Goal: Task Accomplishment & Management: Manage account settings

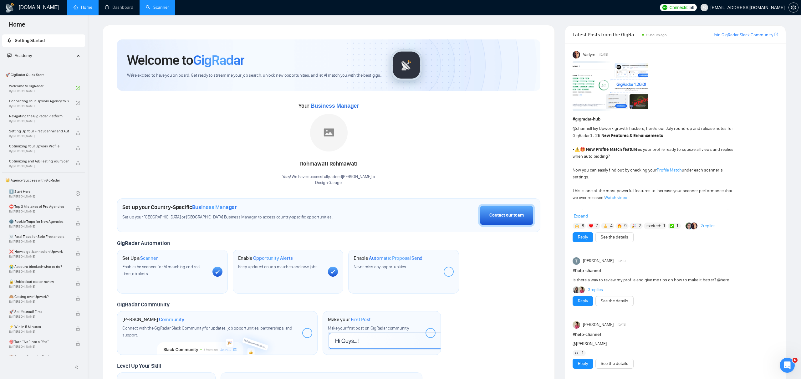
click at [160, 8] on link "Scanner" at bounding box center [157, 7] width 23 height 5
click at [163, 10] on link "Scanner" at bounding box center [157, 7] width 23 height 5
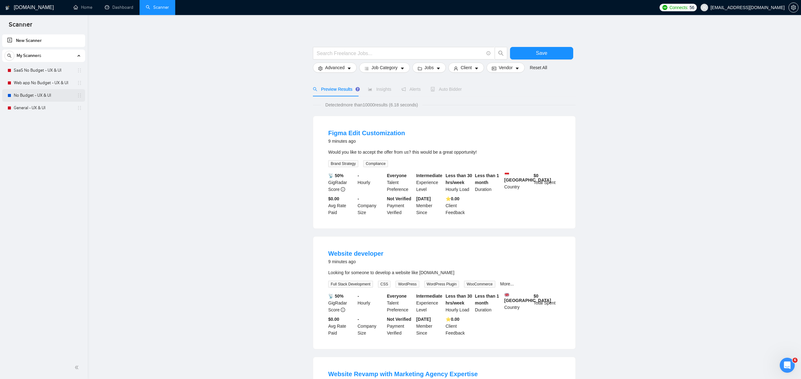
click at [49, 96] on link "No Budget - UX & UI" at bounding box center [43, 95] width 59 height 13
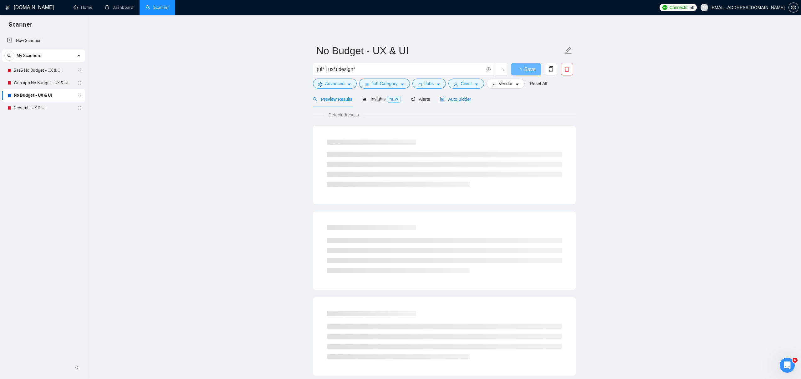
click at [459, 99] on span "Auto Bidder" at bounding box center [455, 99] width 31 height 5
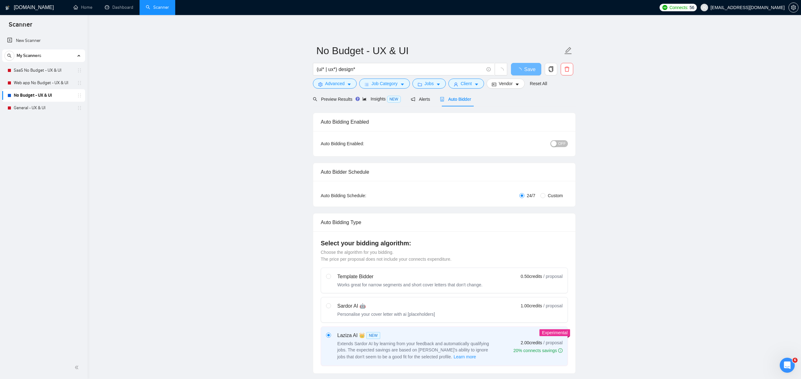
checkbox input "true"
click at [40, 109] on link "General - UX & UI" at bounding box center [43, 108] width 59 height 13
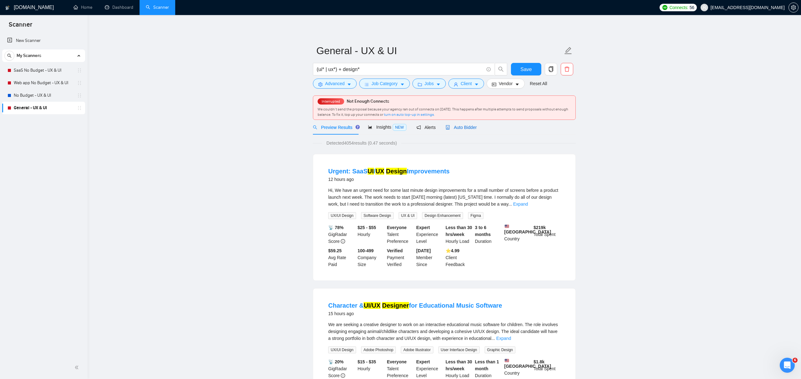
click at [470, 130] on div "Auto Bidder" at bounding box center [460, 127] width 31 height 7
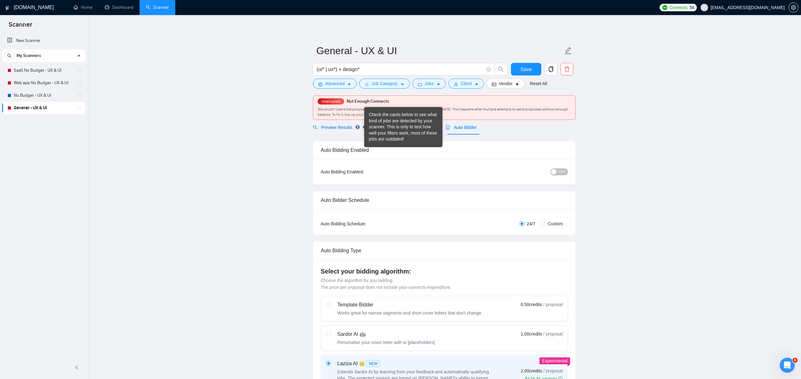
click at [340, 126] on span "Preview Results" at bounding box center [335, 127] width 45 height 5
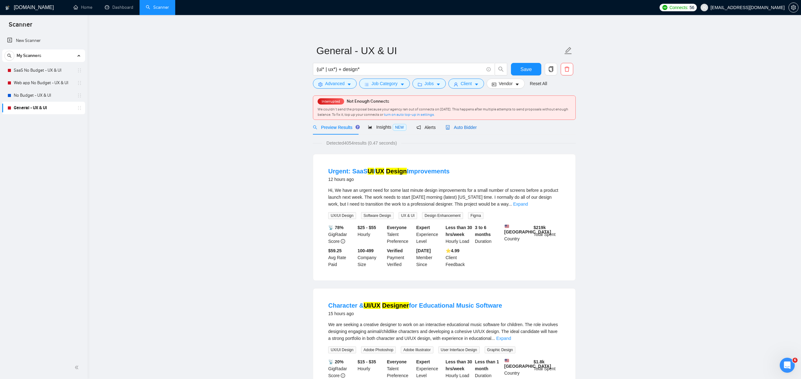
click at [471, 130] on div "Auto Bidder" at bounding box center [460, 127] width 31 height 7
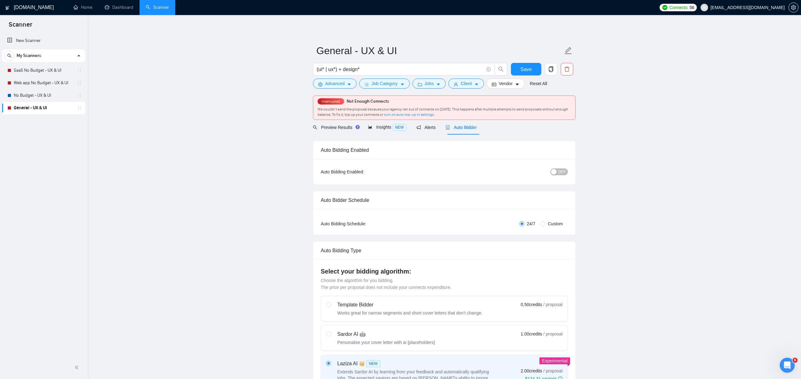
checkbox input "true"
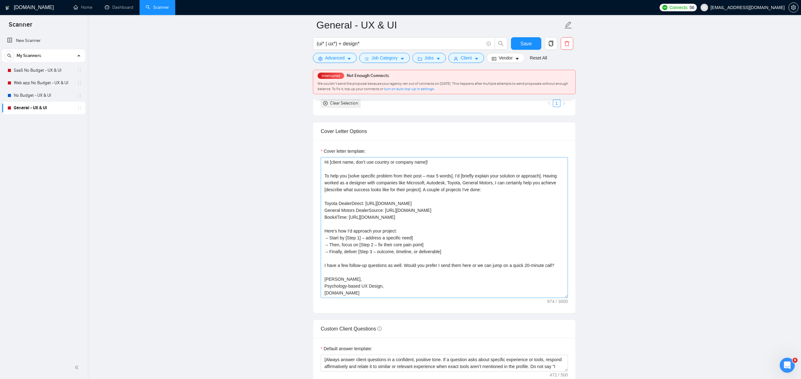
scroll to position [659, 0]
drag, startPoint x: 325, startPoint y: 240, endPoint x: 453, endPoint y: 263, distance: 130.6
click at [453, 263] on textarea "Hi [client name, don’t use country or company name]! To help you [solve specifi…" at bounding box center [444, 227] width 247 height 141
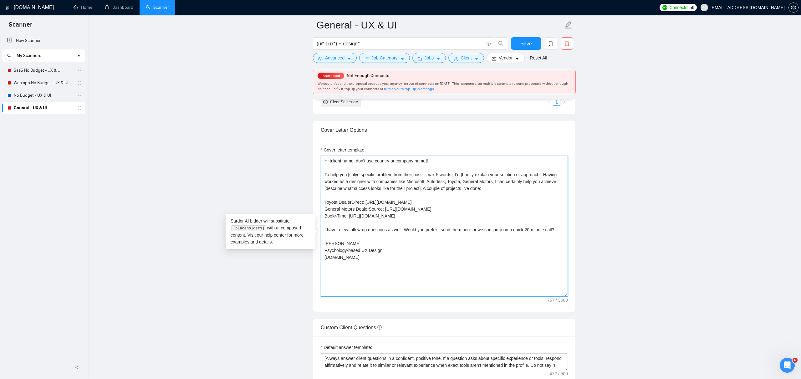
scroll to position [661, 0]
click at [429, 256] on textarea "Hi [client name, don’t use country or company name]! To help you [solve specifi…" at bounding box center [444, 225] width 247 height 141
drag, startPoint x: 364, startPoint y: 260, endPoint x: 373, endPoint y: 259, distance: 9.4
click at [364, 260] on textarea "Hi [client name, don’t use country or company name]! To help you [solve specifi…" at bounding box center [444, 226] width 247 height 141
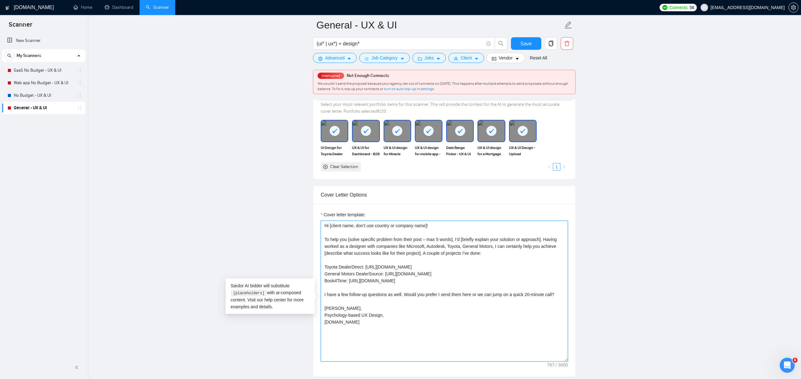
scroll to position [594, 0]
type textarea "Hi [client name, don’t use country or company name]! To help you [solve specifi…"
click at [275, 255] on main "General - UX & UI (ui* | ux*) + design* Save Advanced Job Category Jobs Client …" at bounding box center [444, 369] width 693 height 1876
click at [387, 238] on textarea "Hi [client name, don’t use country or company name]! To help you [solve specifi…" at bounding box center [444, 292] width 247 height 141
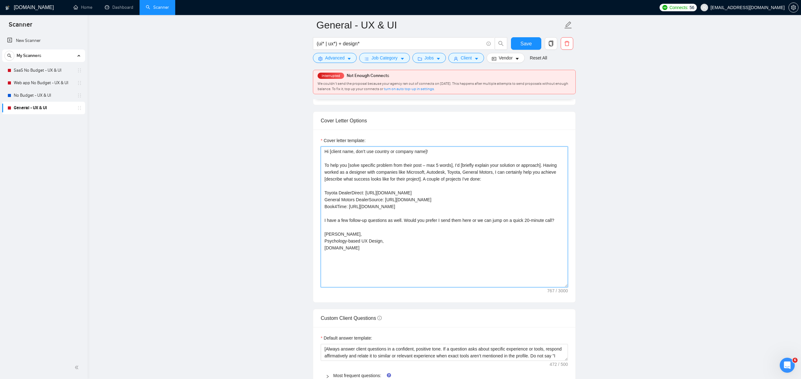
scroll to position [667, 0]
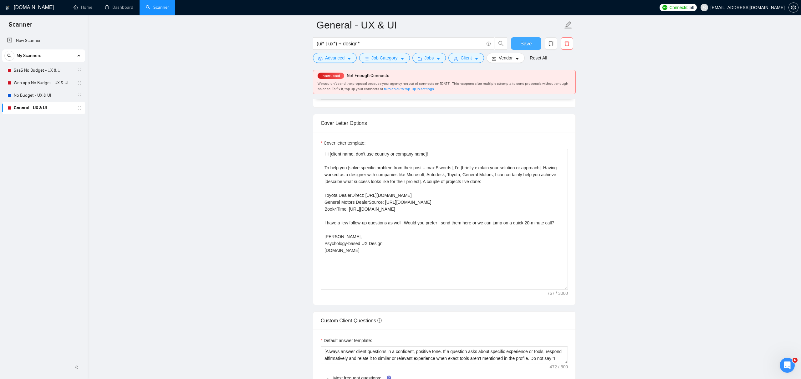
click at [527, 44] on span "Save" at bounding box center [525, 44] width 11 height 8
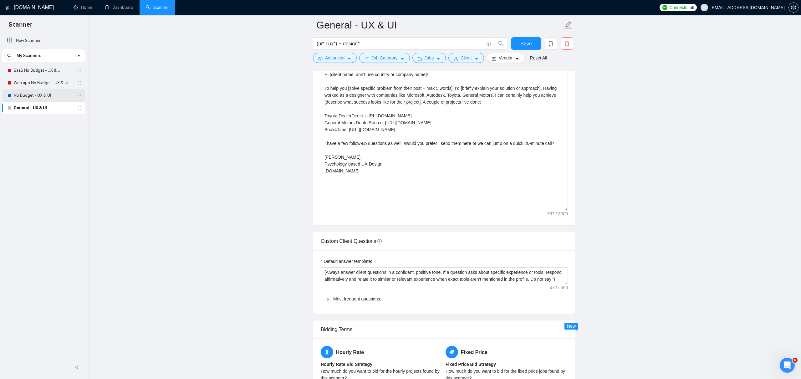
click at [35, 96] on link "No Budget - UX & UI" at bounding box center [43, 95] width 59 height 13
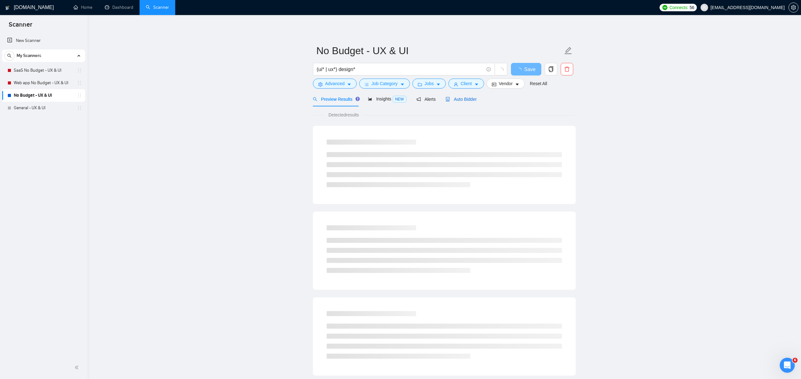
click at [464, 97] on span "Auto Bidder" at bounding box center [460, 99] width 31 height 5
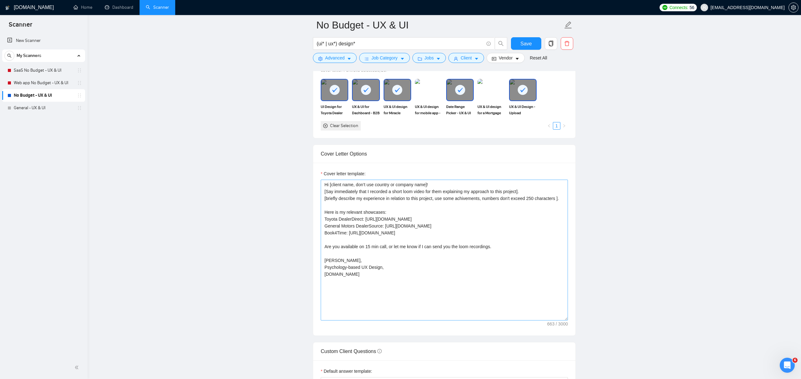
scroll to position [612, 0]
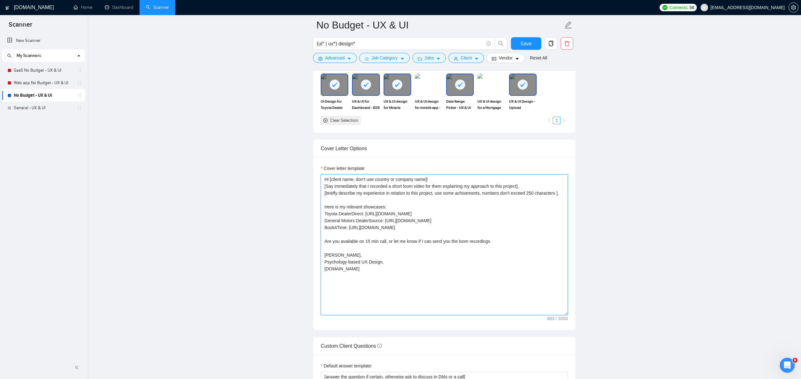
click at [389, 258] on textarea "Hi [client name, don’t use country or company name]! [Say immediately that I re…" at bounding box center [444, 244] width 247 height 141
click at [408, 195] on textarea "Hi [client name, don’t use country or company name]! [Say immediately that I re…" at bounding box center [444, 244] width 247 height 141
click at [509, 203] on textarea "Hi [client name, don’t use country or company name]! [Say immediately that I re…" at bounding box center [444, 244] width 247 height 141
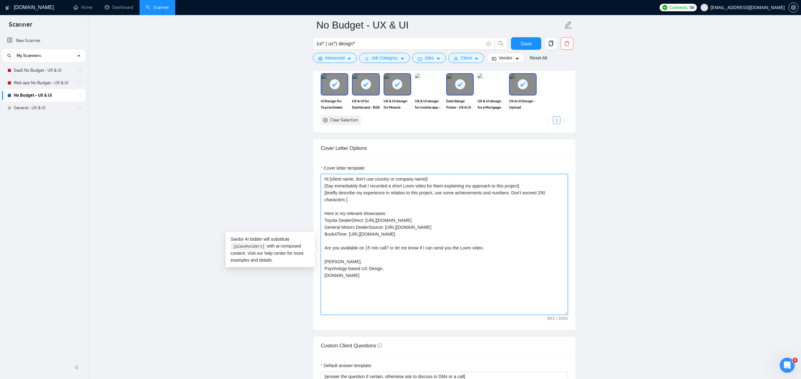
click at [348, 209] on textarea "Hi [client name, don’t use country or company name]! [Say immediately that I re…" at bounding box center [444, 244] width 247 height 141
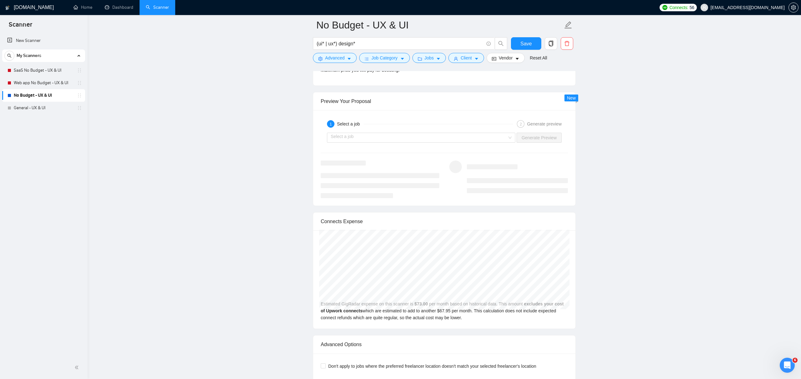
scroll to position [1180, 0]
click at [469, 142] on input "search" at bounding box center [419, 137] width 176 height 9
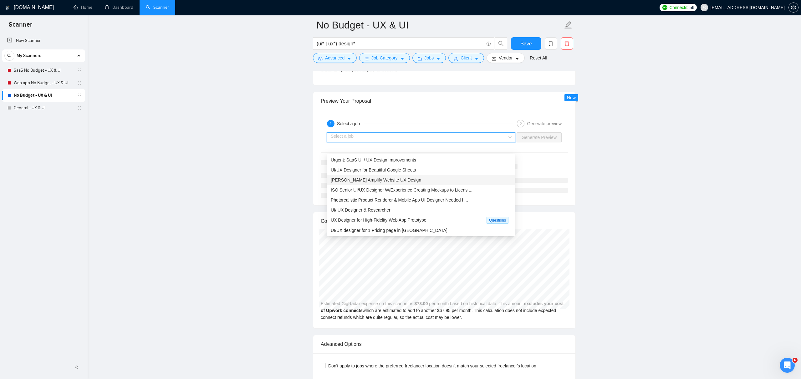
click at [409, 181] on div "[PERSON_NAME] Amplify Website UX Design" at bounding box center [421, 179] width 180 height 7
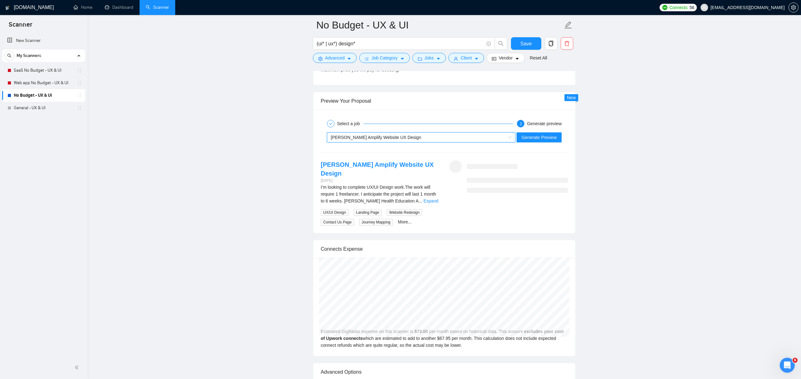
click at [480, 142] on div "[PERSON_NAME] Amplify Website UX Design" at bounding box center [418, 137] width 175 height 9
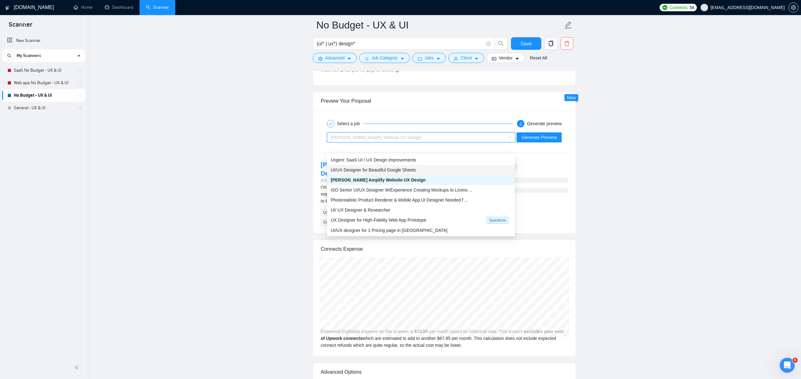
click at [414, 171] on span "UI/UX Designer for Beautiful Google Sheets" at bounding box center [373, 169] width 85 height 5
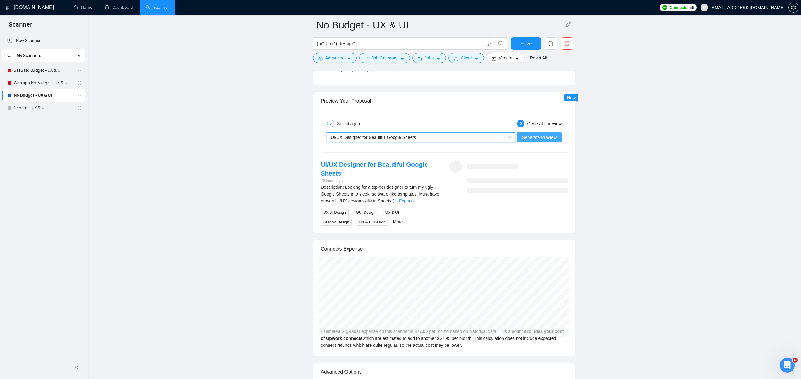
click at [538, 141] on span "Generate Preview" at bounding box center [538, 137] width 35 height 7
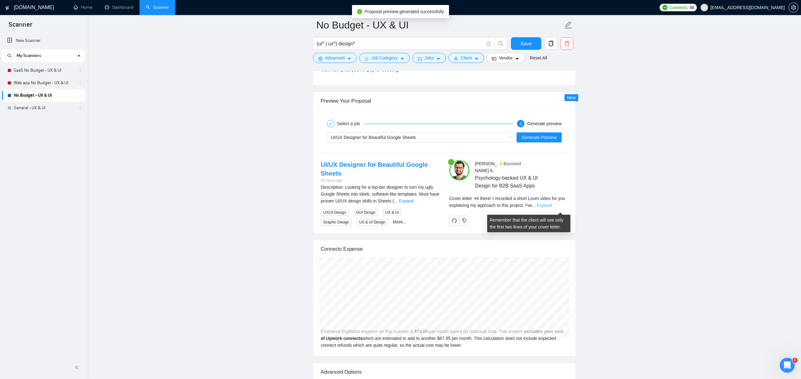
click at [551, 206] on link "Expand" at bounding box center [544, 205] width 15 height 5
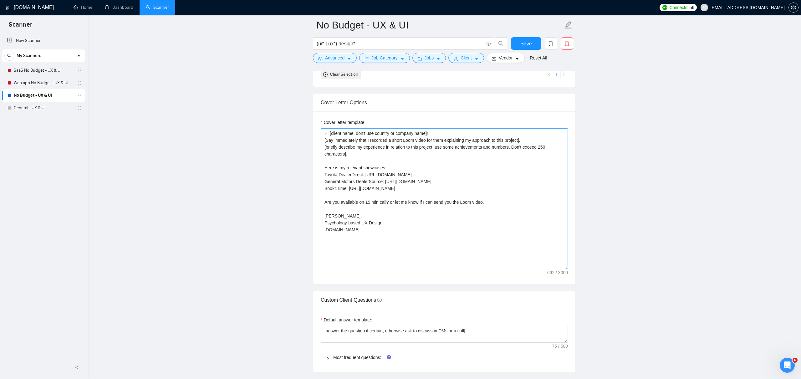
scroll to position [656, 0]
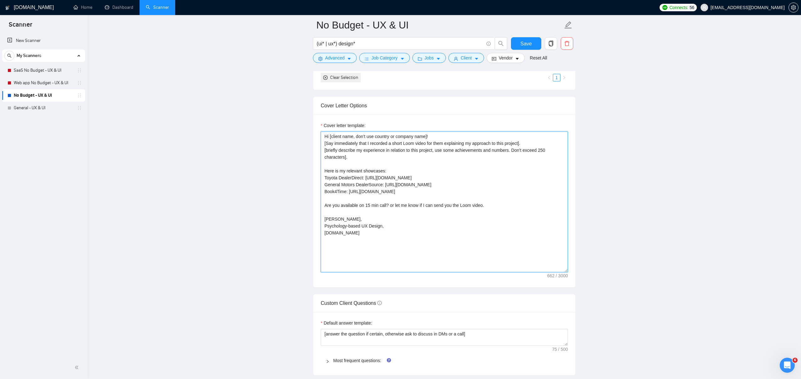
drag, startPoint x: 342, startPoint y: 175, endPoint x: 337, endPoint y: 179, distance: 6.7
click at [342, 175] on textarea "Hi [client name, don’t use country or company name]! [Say immediately that I re…" at bounding box center [444, 201] width 247 height 141
drag, startPoint x: 335, startPoint y: 180, endPoint x: 401, endPoint y: 178, distance: 66.0
click at [391, 180] on textarea "Hi [client name, don’t use country or company name]! [Say immediately that I re…" at bounding box center [444, 201] width 247 height 141
type textarea "Hi [client name, don’t use country or company name]! [Say immediately that I re…"
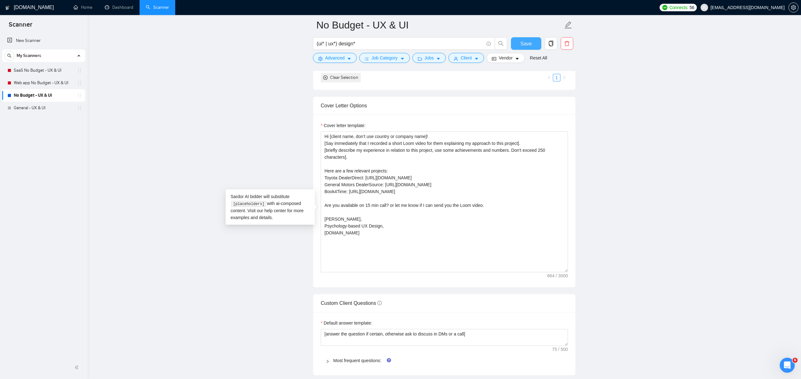
click at [524, 43] on span "Save" at bounding box center [525, 44] width 11 height 8
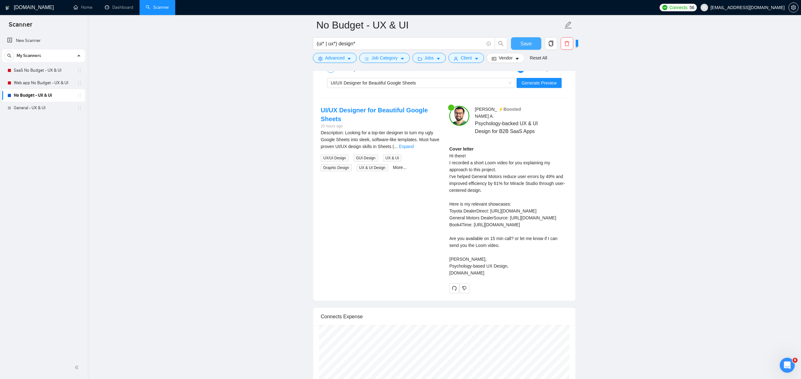
scroll to position [1235, 0]
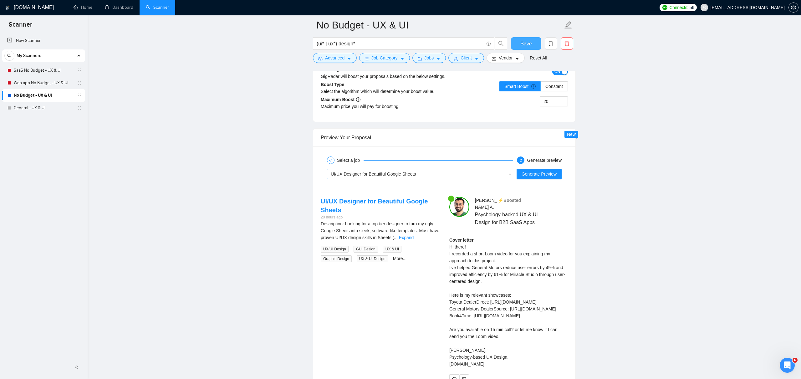
click at [469, 179] on div "UI/UX Designer for Beautiful Google Sheets" at bounding box center [418, 173] width 175 height 9
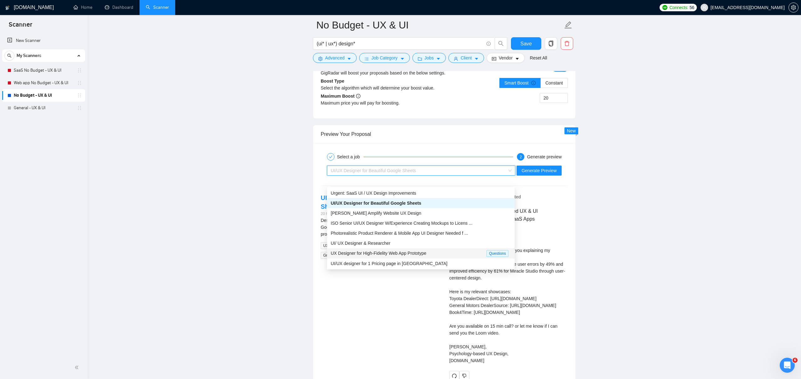
scroll to position [1146, 0]
click at [405, 253] on span "UX Designer for High-Fidelity Web App Prototype" at bounding box center [379, 253] width 96 height 5
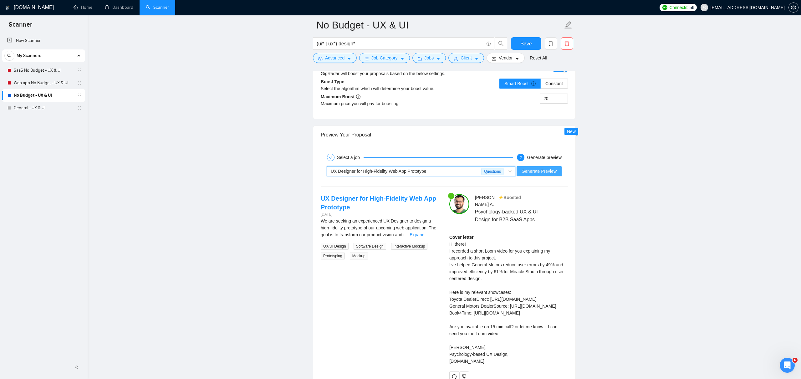
click at [531, 175] on span "Generate Preview" at bounding box center [538, 171] width 35 height 7
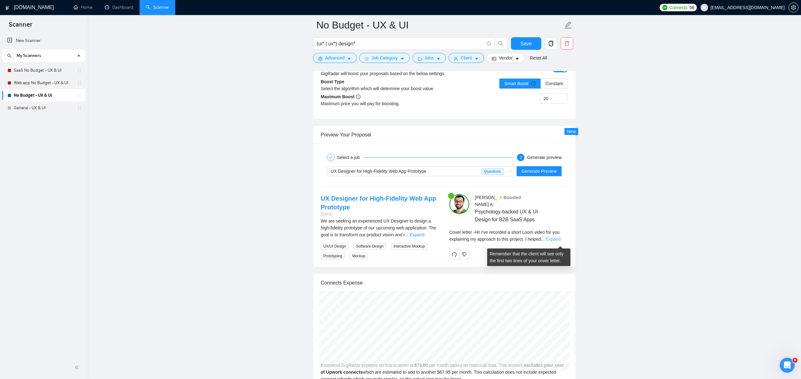
click at [560, 241] on link "Expand" at bounding box center [553, 238] width 15 height 5
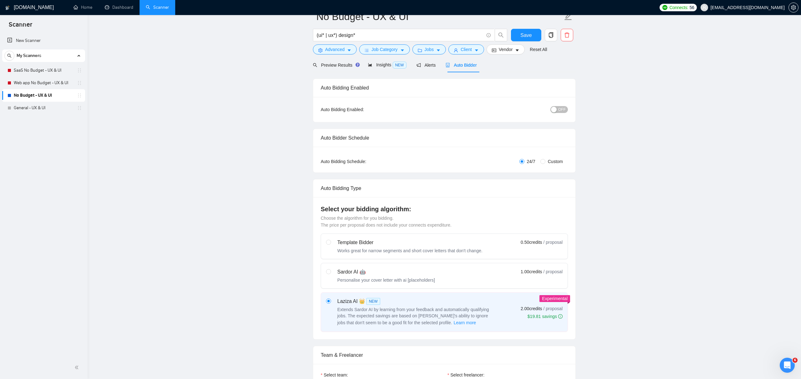
scroll to position [0, 0]
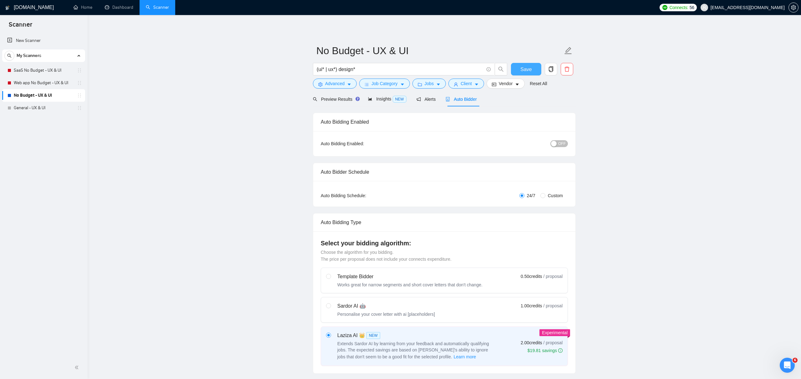
click at [528, 67] on span "Save" at bounding box center [525, 69] width 11 height 8
click at [542, 195] on input "Custom" at bounding box center [542, 195] width 5 height 5
radio input "true"
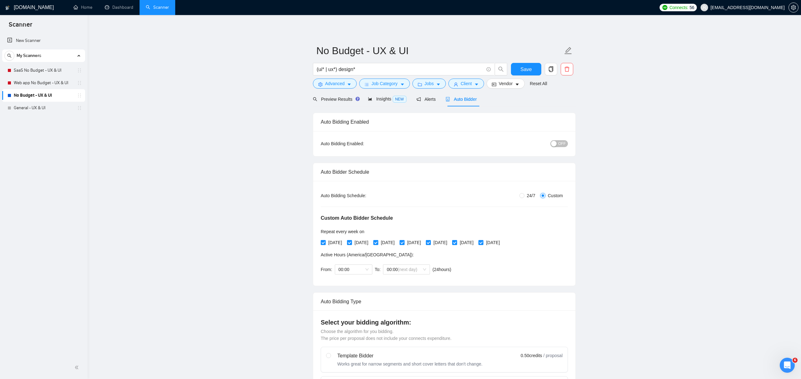
radio input "false"
checkbox input "true"
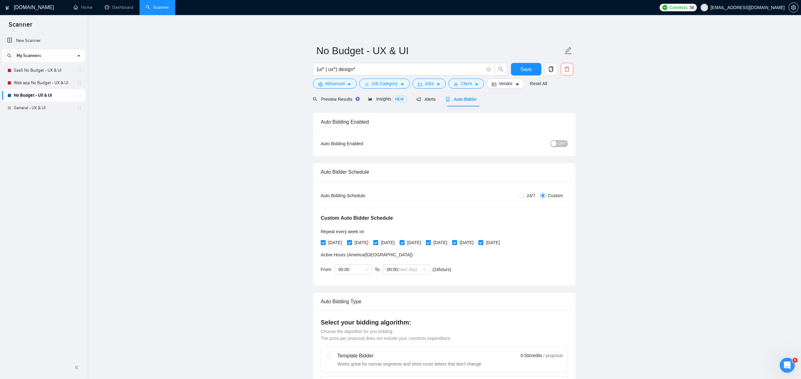
checkbox input "true"
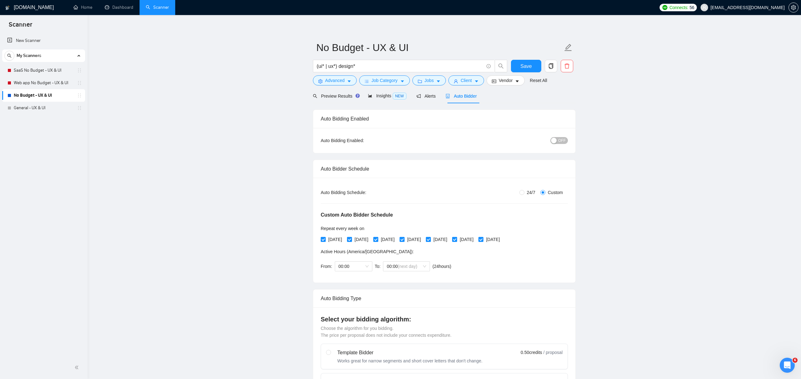
click at [556, 141] on div "button" at bounding box center [554, 141] width 6 height 6
click at [359, 266] on span "00:00" at bounding box center [353, 265] width 30 height 9
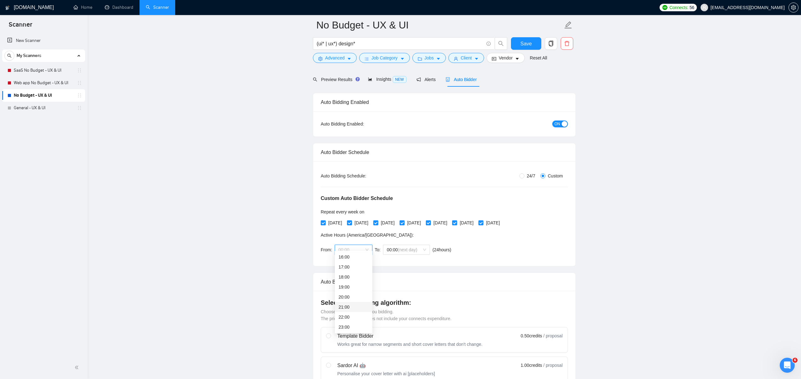
scroll to position [28, 0]
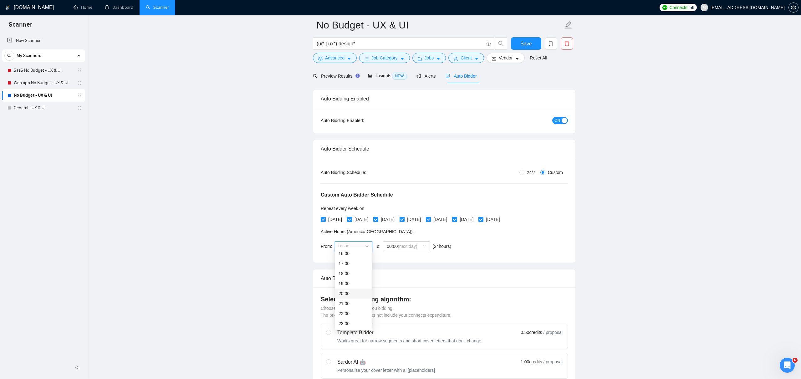
click at [353, 293] on div "20:00" at bounding box center [353, 293] width 30 height 7
click at [424, 246] on span "00:00 (next day)" at bounding box center [406, 245] width 39 height 9
click at [405, 317] on span "(next day)" at bounding box center [407, 318] width 19 height 5
click at [451, 261] on div "Auto Bidding Type: Automated (recommended) Semi-automated Auto Bidding Schedule…" at bounding box center [444, 210] width 262 height 105
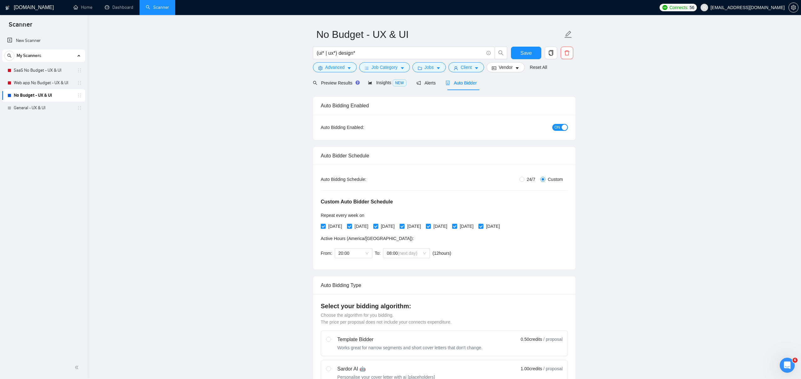
scroll to position [0, 0]
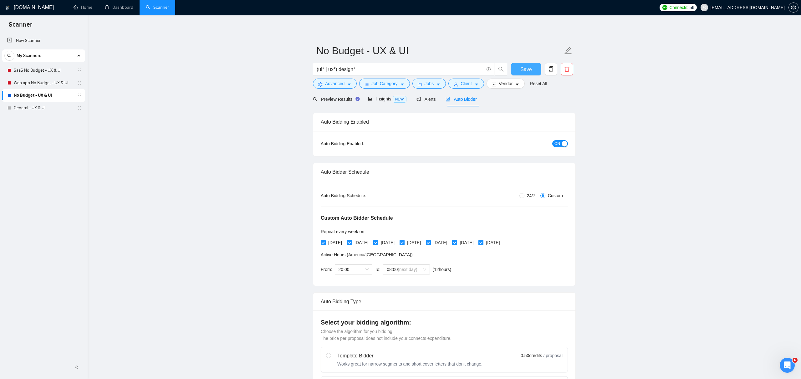
click at [528, 70] on span "Save" at bounding box center [525, 69] width 11 height 8
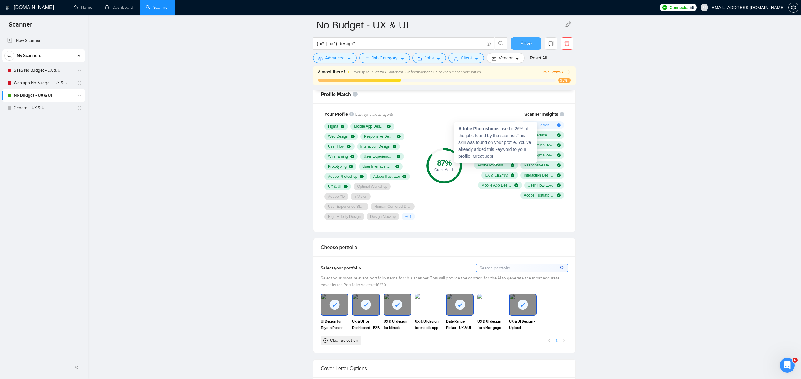
scroll to position [493, 0]
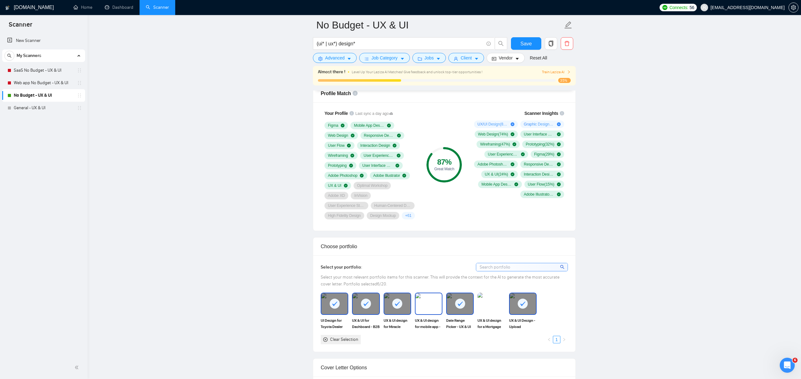
click at [430, 314] on img at bounding box center [428, 303] width 26 height 21
click at [504, 314] on img at bounding box center [491, 303] width 26 height 21
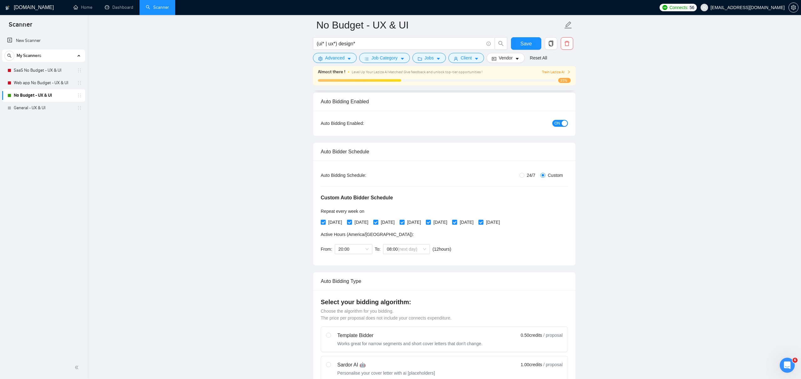
scroll to position [14, 0]
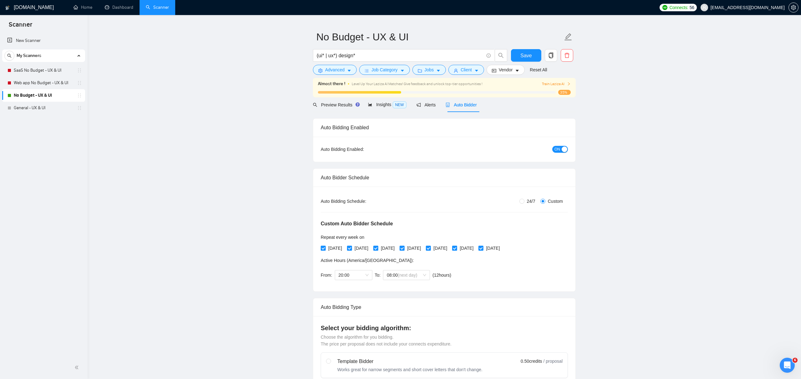
click at [554, 85] on span "Train Laziza AI" at bounding box center [556, 84] width 29 height 6
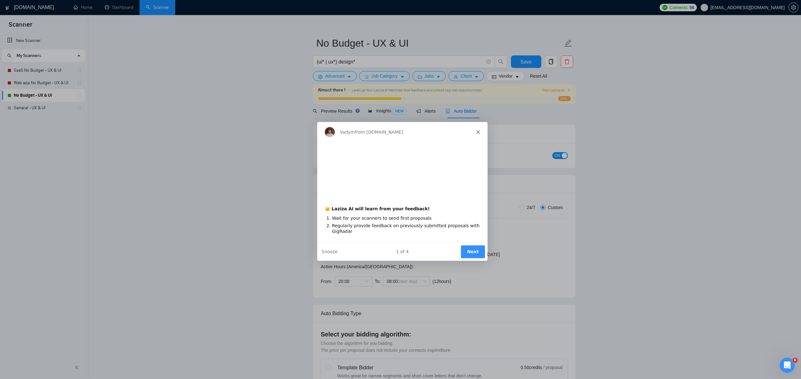
scroll to position [0, 0]
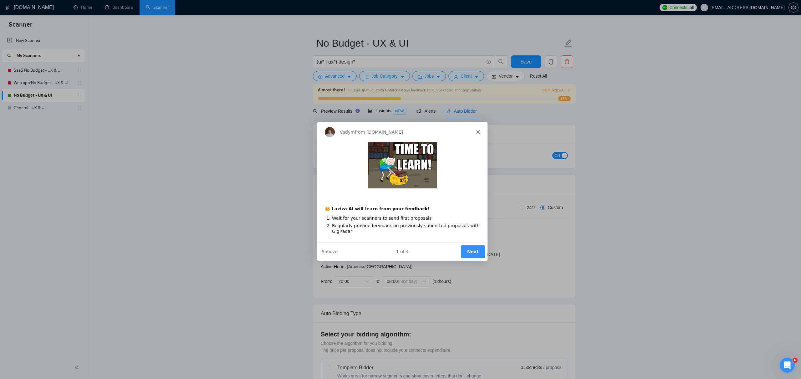
click at [479, 247] on button "Next" at bounding box center [472, 251] width 24 height 13
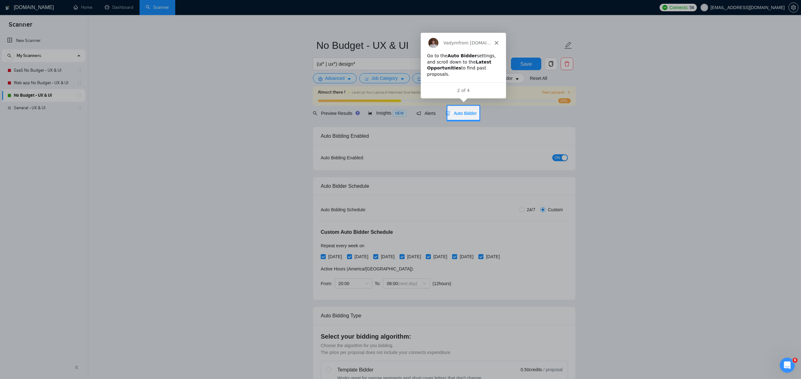
scroll to position [2, 0]
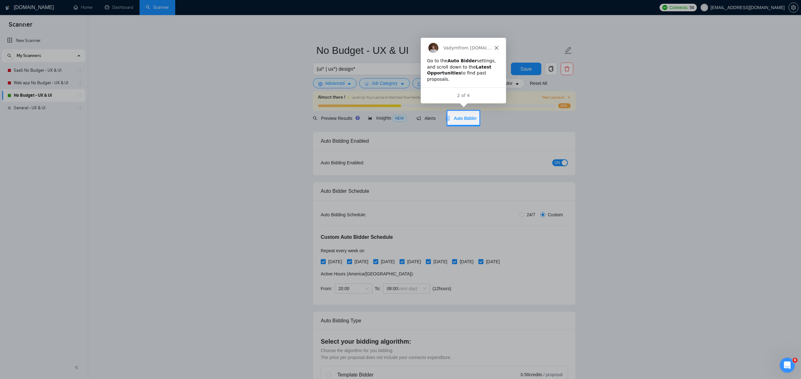
click at [466, 116] on span "Auto Bidder" at bounding box center [460, 118] width 31 height 5
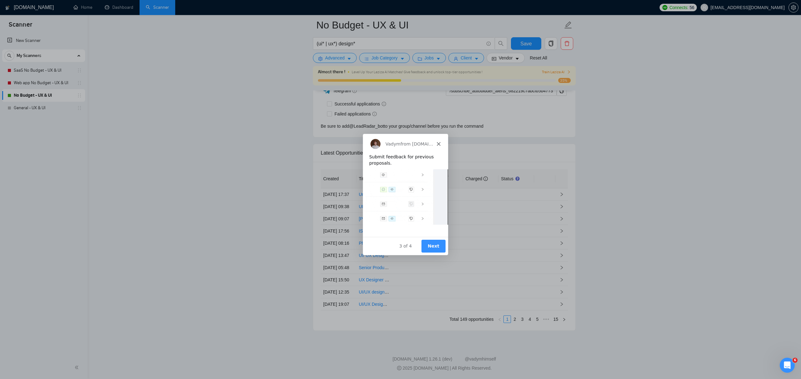
scroll to position [1936, 0]
click at [432, 241] on button "Next" at bounding box center [433, 245] width 24 height 13
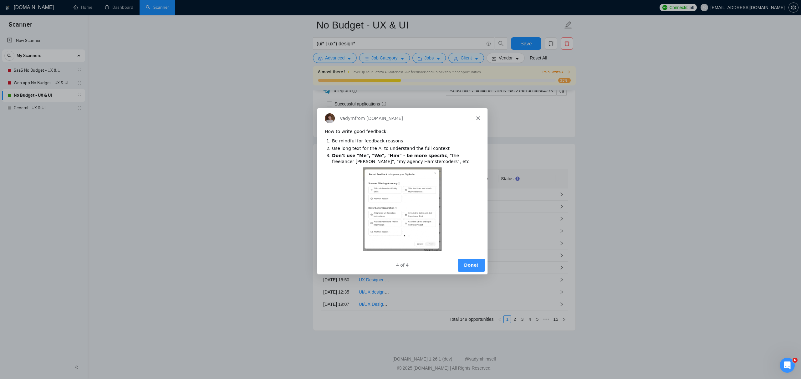
scroll to position [0, 0]
click at [471, 267] on button "Done!" at bounding box center [470, 264] width 27 height 13
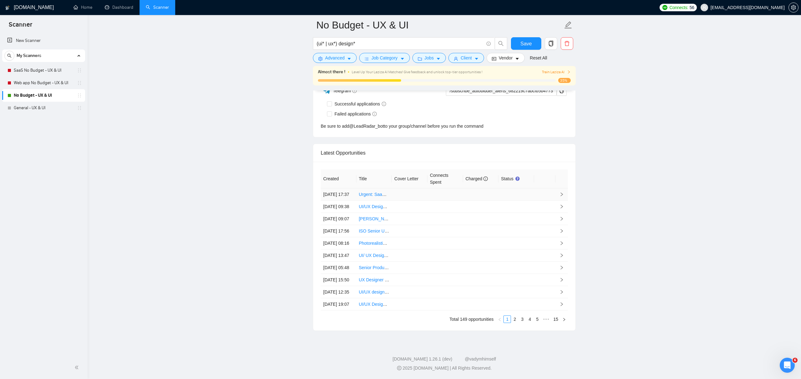
click at [525, 188] on td at bounding box center [516, 194] width 36 height 12
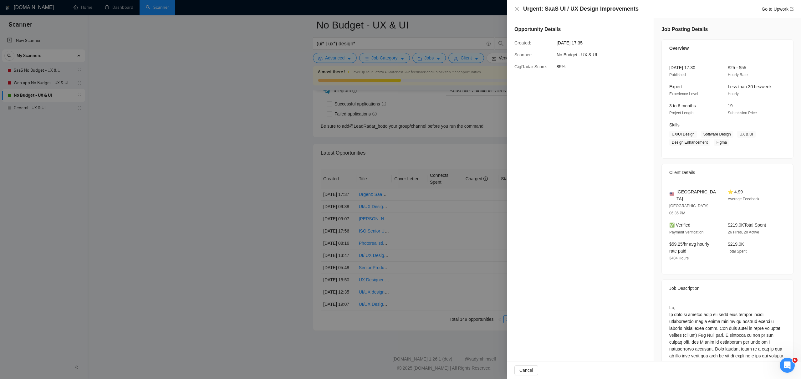
click at [417, 131] on div at bounding box center [400, 189] width 801 height 379
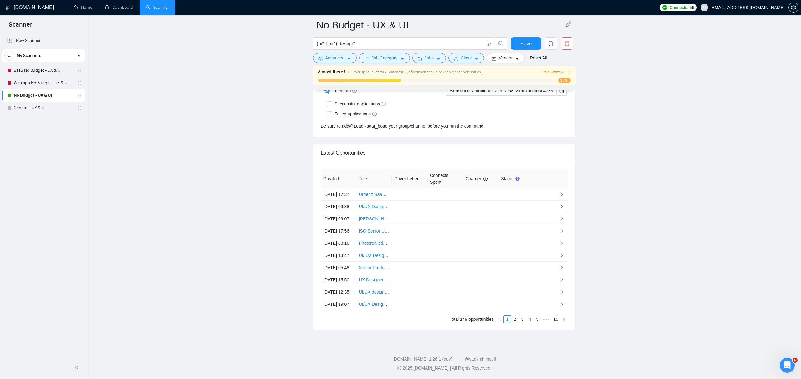
click at [565, 319] on icon "right" at bounding box center [564, 319] width 2 height 3
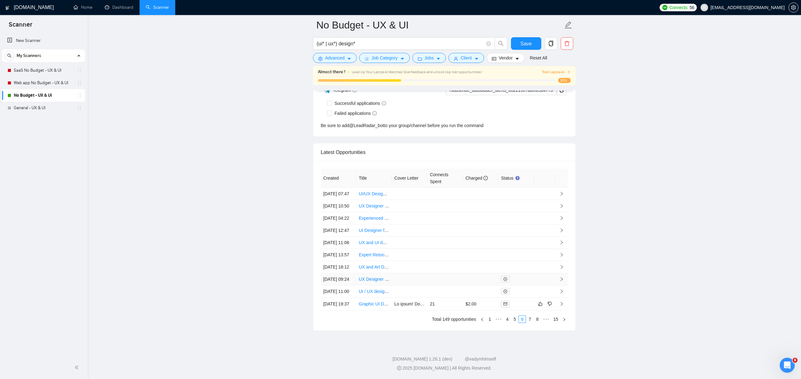
click at [533, 273] on td at bounding box center [516, 279] width 36 height 12
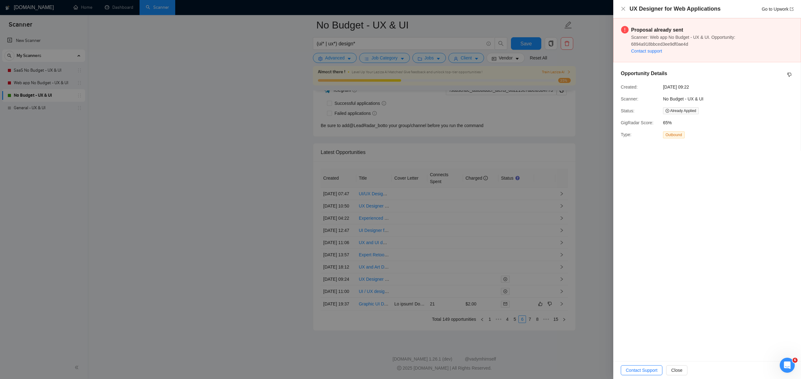
click at [596, 265] on div at bounding box center [400, 189] width 801 height 379
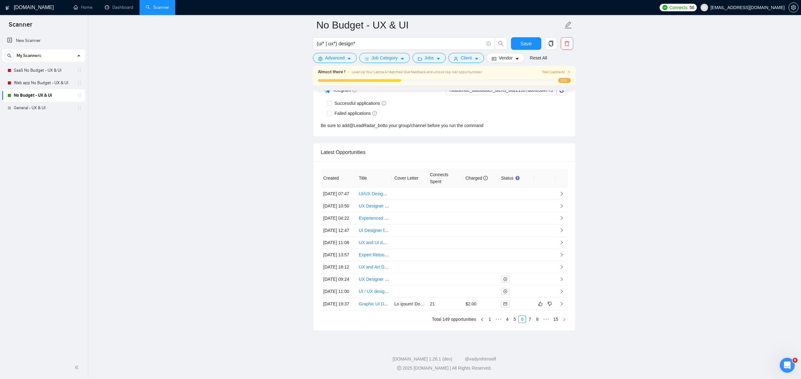
click at [563, 318] on icon "right" at bounding box center [564, 320] width 4 height 4
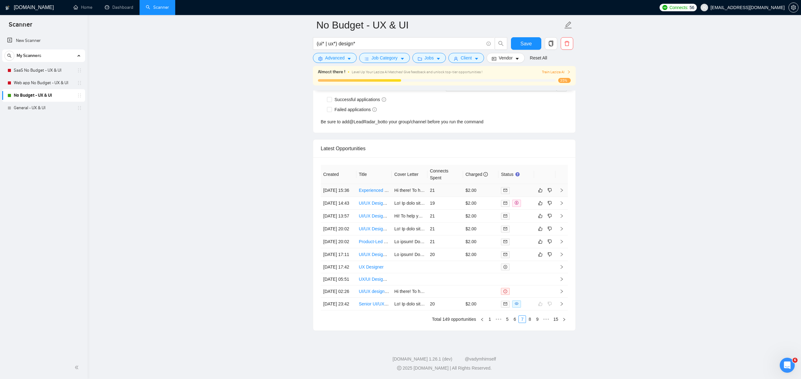
click at [375, 188] on link "Experienced UX Designer Needed for Innovative Project" at bounding box center [413, 190] width 109 height 5
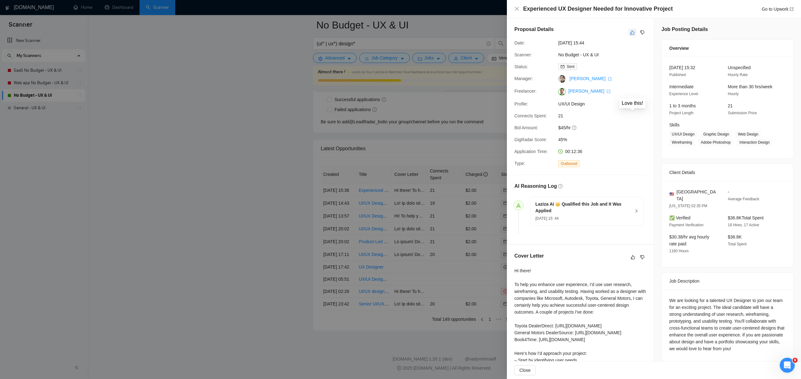
click at [631, 33] on icon "like" at bounding box center [632, 32] width 4 height 5
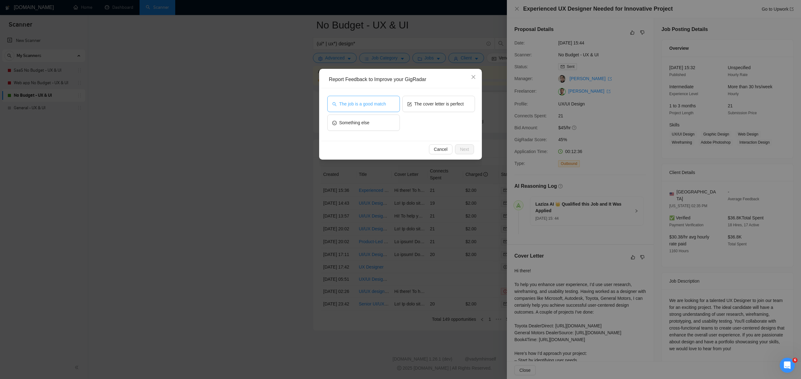
click at [379, 107] on span "The job is a good match" at bounding box center [362, 103] width 47 height 7
click at [467, 149] on span "Next" at bounding box center [464, 149] width 9 height 7
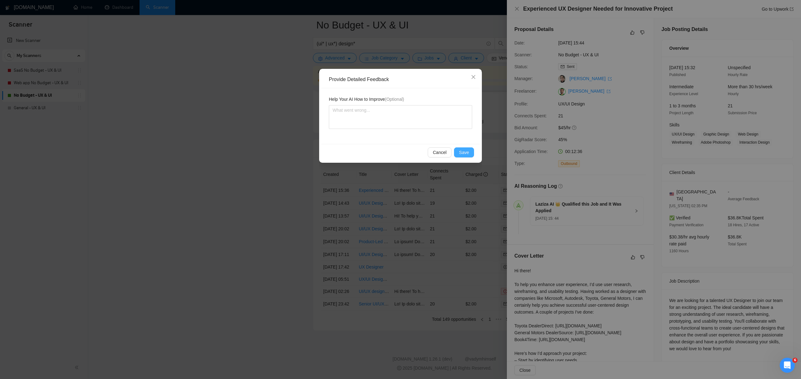
click at [465, 150] on span "Save" at bounding box center [464, 152] width 10 height 7
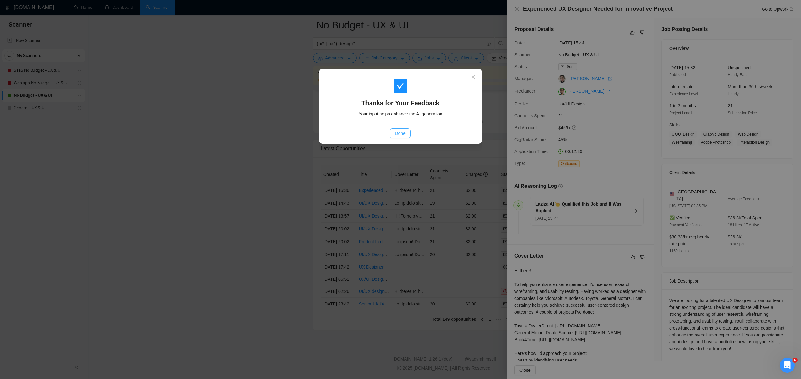
click at [404, 129] on button "Done" at bounding box center [400, 133] width 20 height 10
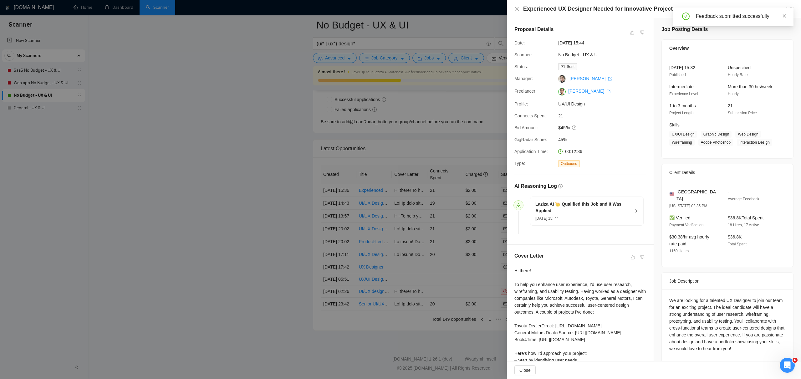
click at [783, 14] on icon "close" at bounding box center [784, 16] width 4 height 4
click at [519, 10] on icon "close" at bounding box center [516, 8] width 5 height 5
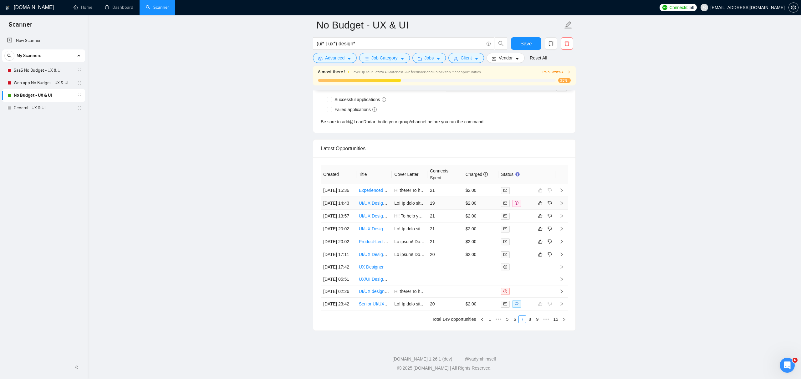
click at [381, 201] on link "UI/UX Designer Needed for Collaborative Project" at bounding box center [406, 203] width 95 height 5
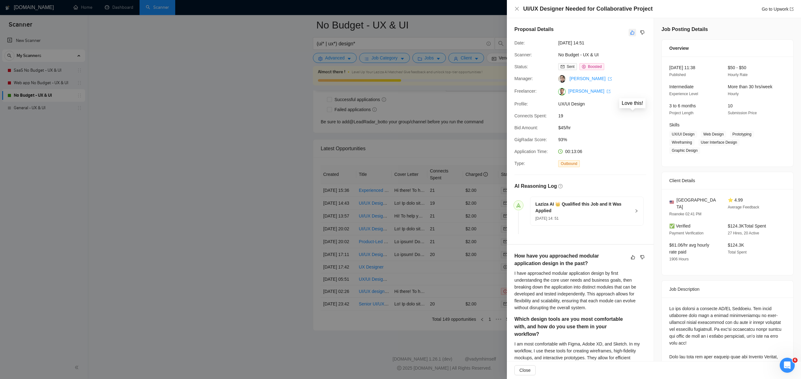
click at [631, 31] on icon "like" at bounding box center [632, 32] width 4 height 5
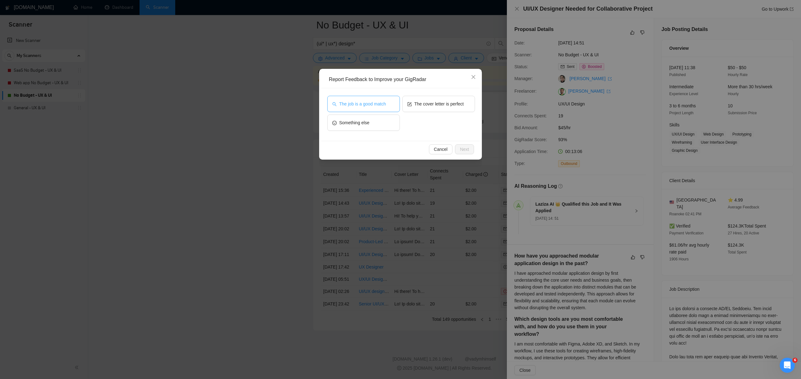
click at [385, 106] on span "The job is a good match" at bounding box center [362, 103] width 47 height 7
click at [467, 149] on span "Next" at bounding box center [464, 149] width 9 height 7
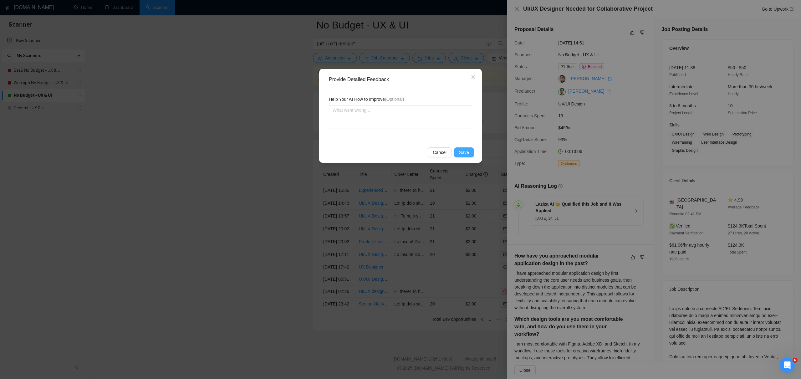
click at [464, 153] on span "Save" at bounding box center [464, 152] width 10 height 7
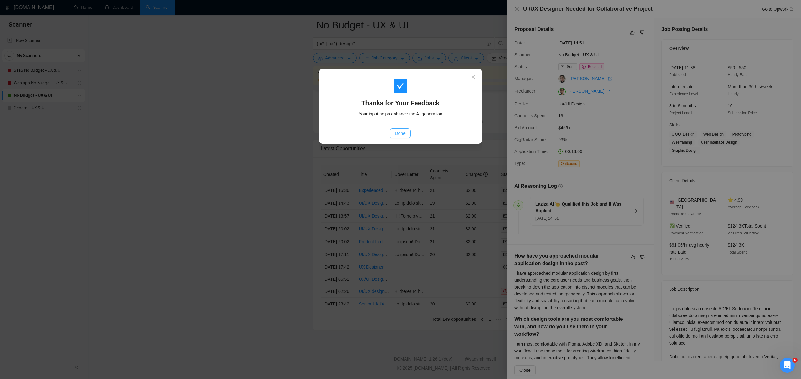
click at [397, 130] on span "Done" at bounding box center [400, 133] width 10 height 7
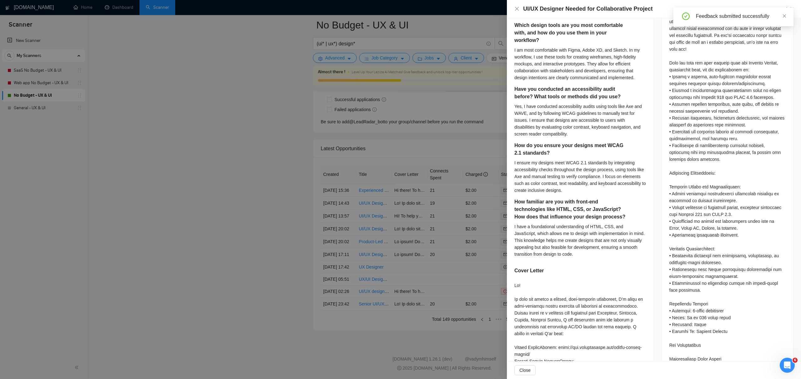
scroll to position [294, 0]
click at [450, 172] on div at bounding box center [400, 189] width 801 height 379
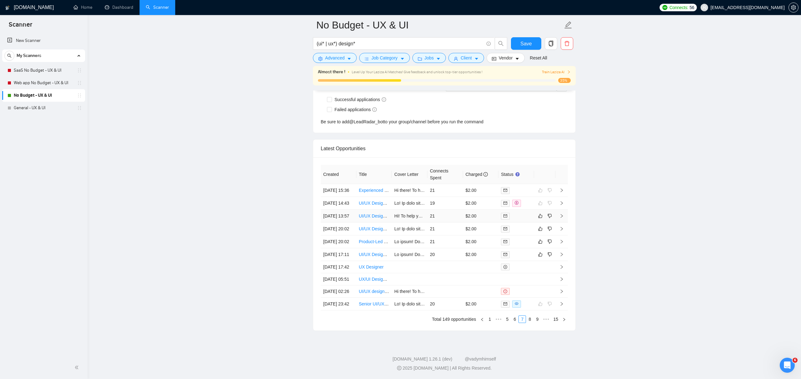
click at [380, 213] on link "UI/UX Designer for Preseed Startup" at bounding box center [394, 215] width 70 height 5
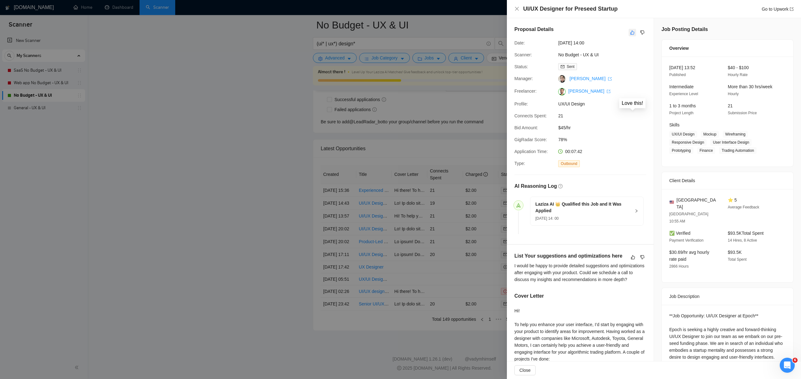
click at [631, 31] on icon "like" at bounding box center [632, 32] width 4 height 5
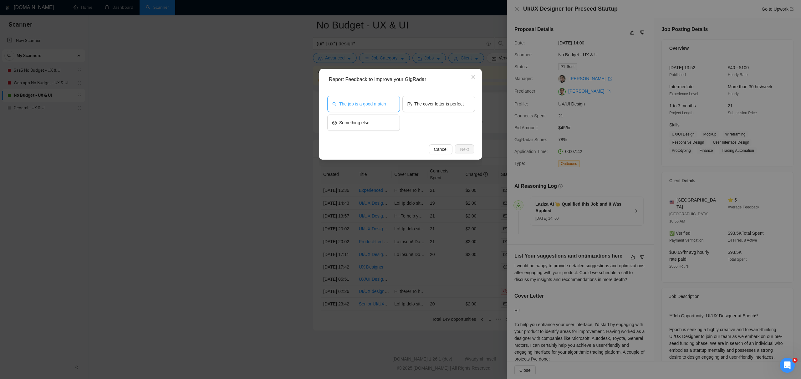
click at [364, 103] on span "The job is a good match" at bounding box center [362, 103] width 47 height 7
click at [462, 147] on span "Next" at bounding box center [464, 149] width 9 height 7
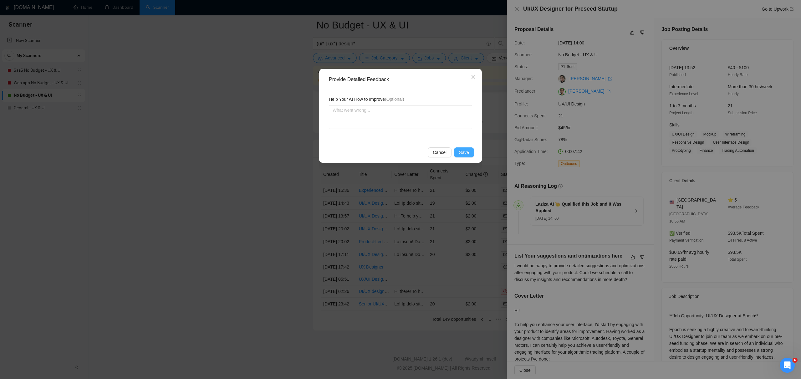
click at [463, 150] on span "Save" at bounding box center [464, 152] width 10 height 7
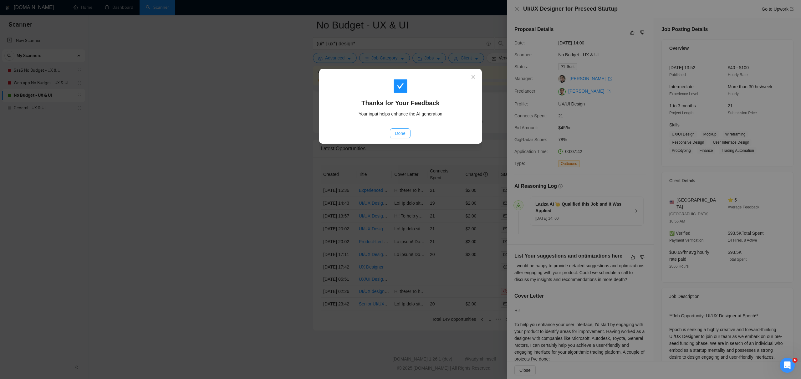
click at [397, 132] on span "Done" at bounding box center [400, 133] width 10 height 7
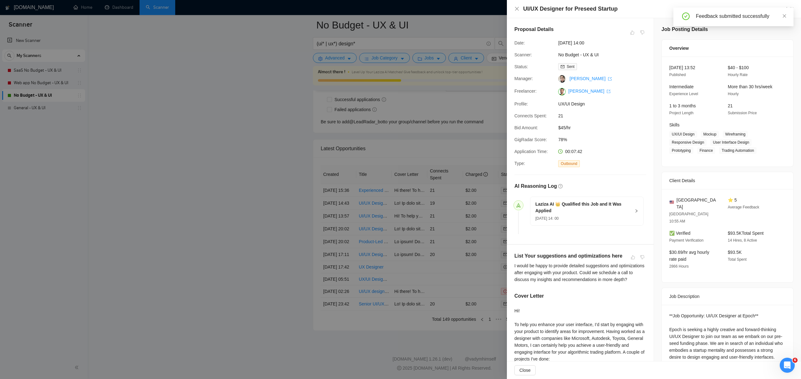
click at [434, 144] on div at bounding box center [400, 189] width 801 height 379
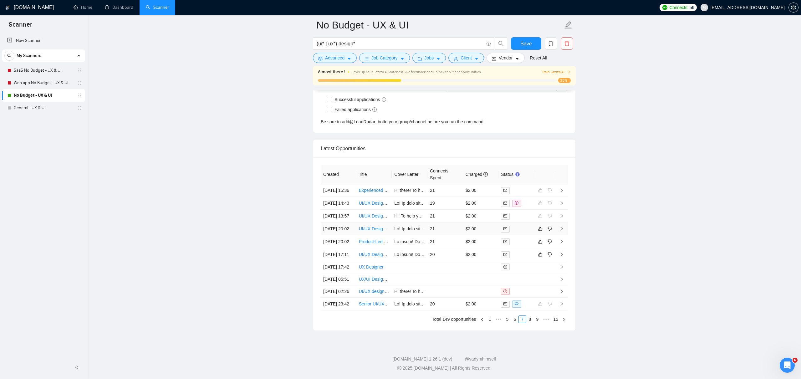
scroll to position [1934, 0]
click at [563, 226] on icon "right" at bounding box center [561, 228] width 4 height 4
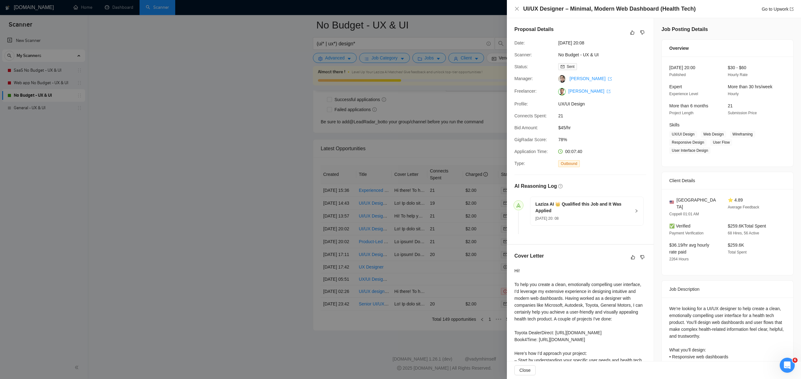
scroll to position [1931, 0]
click at [631, 34] on icon "like" at bounding box center [632, 33] width 4 height 4
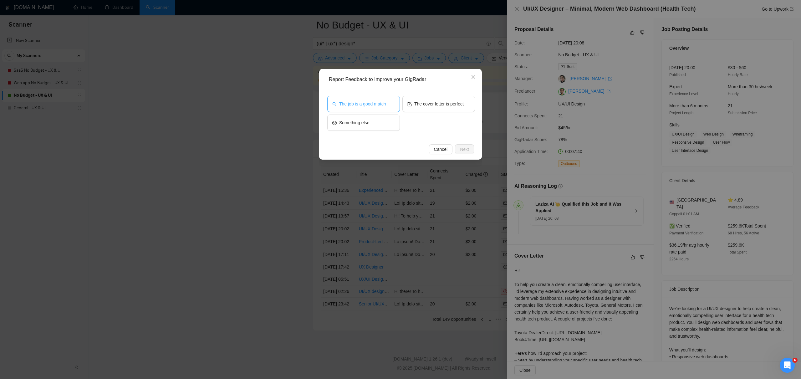
click at [375, 104] on span "The job is a good match" at bounding box center [362, 103] width 47 height 7
click at [468, 151] on span "Next" at bounding box center [464, 149] width 9 height 7
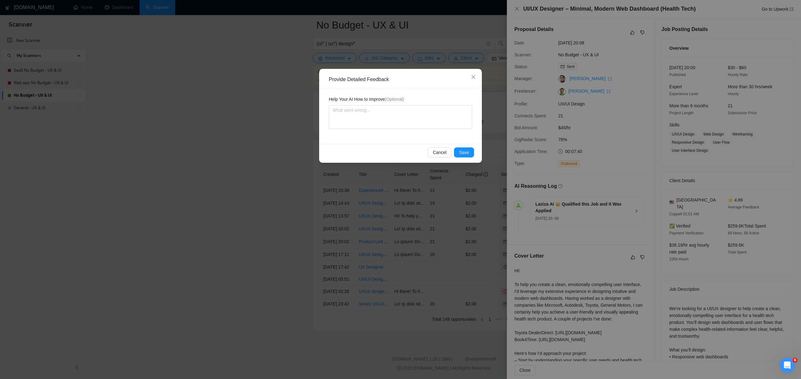
scroll to position [1933, 0]
click at [467, 150] on span "Save" at bounding box center [464, 152] width 10 height 7
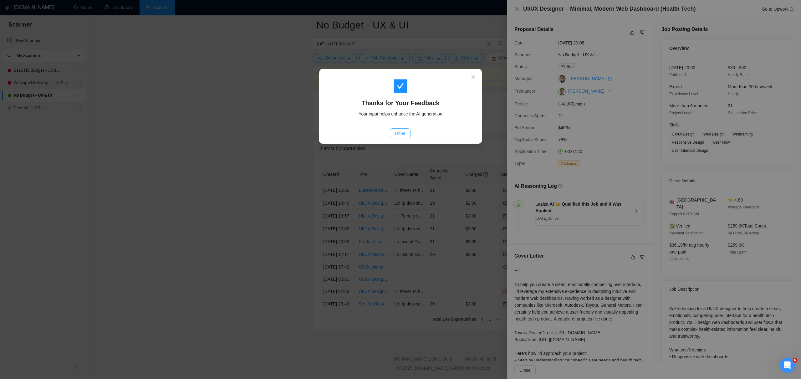
click at [404, 133] on span "Done" at bounding box center [400, 133] width 10 height 7
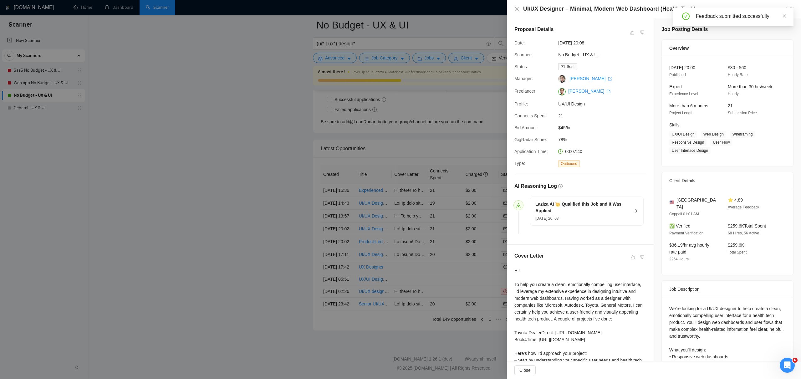
scroll to position [1936, 0]
click at [520, 10] on div "UI/UX Designer – Minimal, Modern Web Dashboard (Health Tech) Go to Upwork" at bounding box center [653, 9] width 279 height 8
click at [517, 10] on icon "close" at bounding box center [516, 8] width 5 height 5
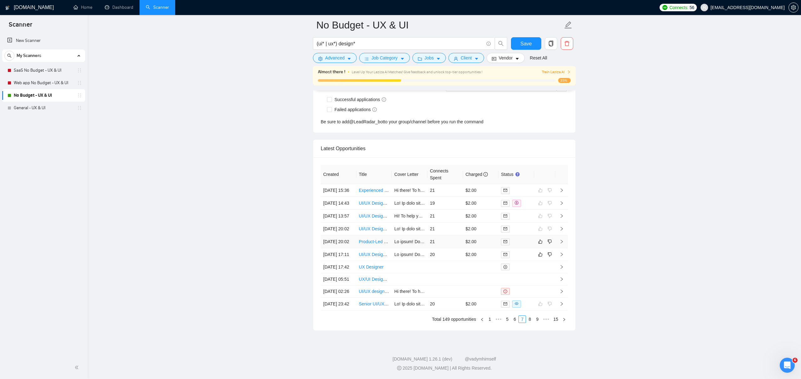
click at [562, 240] on icon "right" at bounding box center [562, 242] width 2 height 4
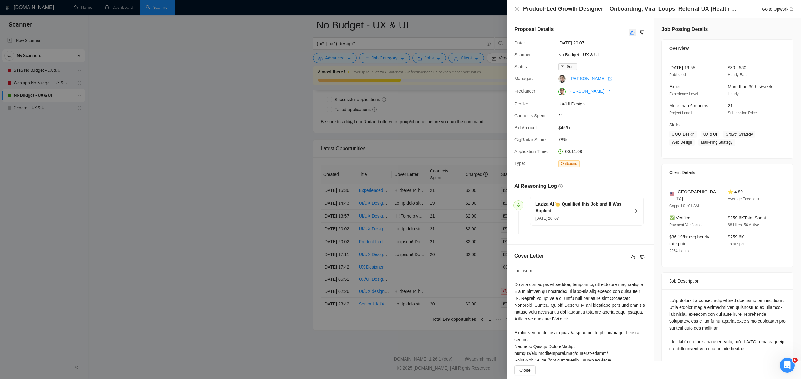
click at [633, 32] on icon "like" at bounding box center [632, 32] width 4 height 5
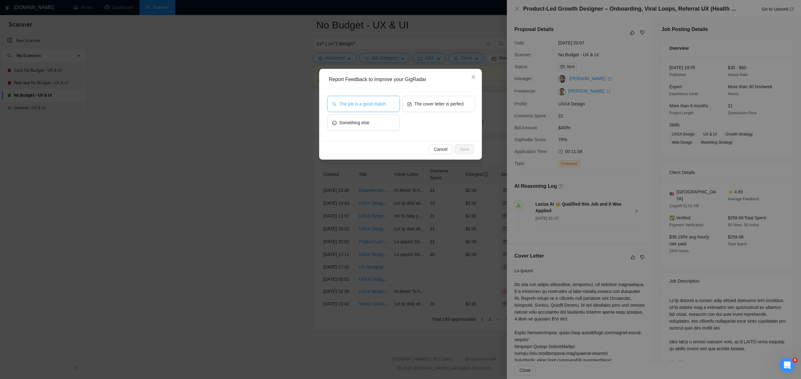
click at [380, 104] on span "The job is a good match" at bounding box center [362, 103] width 47 height 7
click at [464, 146] on span "Next" at bounding box center [464, 149] width 9 height 7
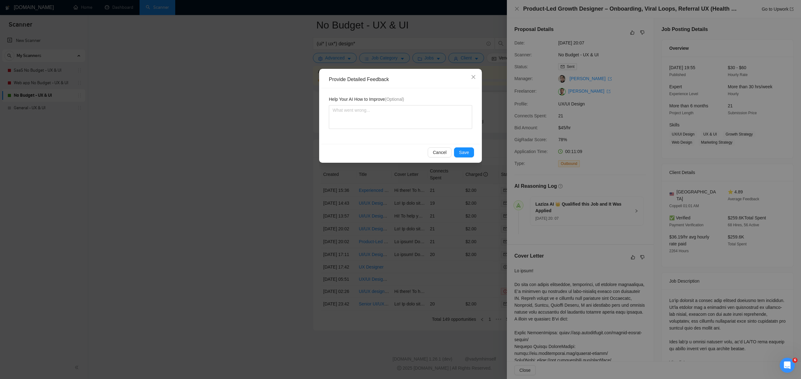
scroll to position [1934, 0]
click at [464, 154] on span "Save" at bounding box center [464, 152] width 10 height 7
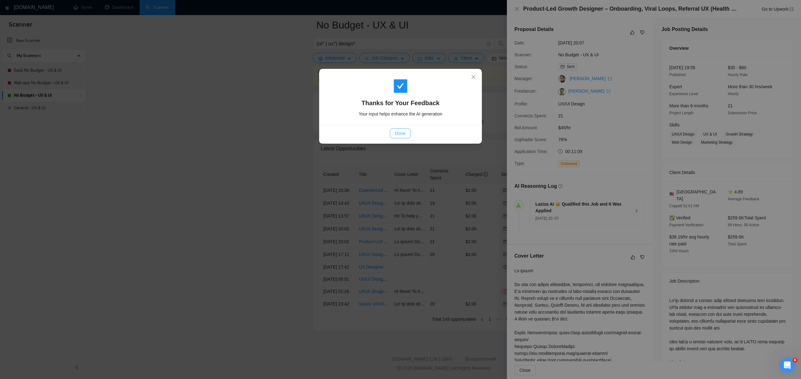
click at [399, 130] on span "Done" at bounding box center [400, 133] width 10 height 7
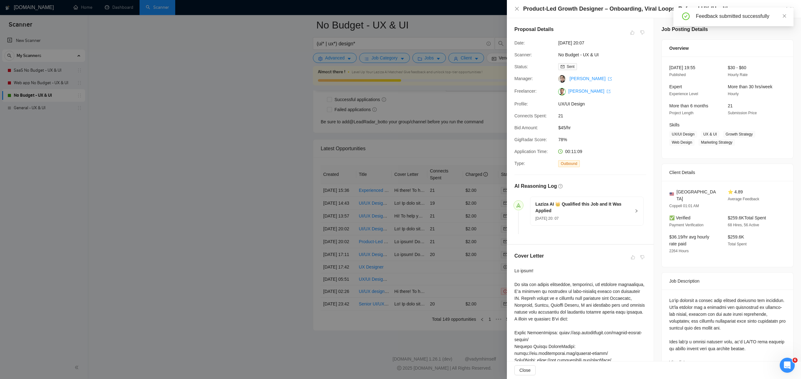
click at [400, 130] on div at bounding box center [400, 189] width 801 height 379
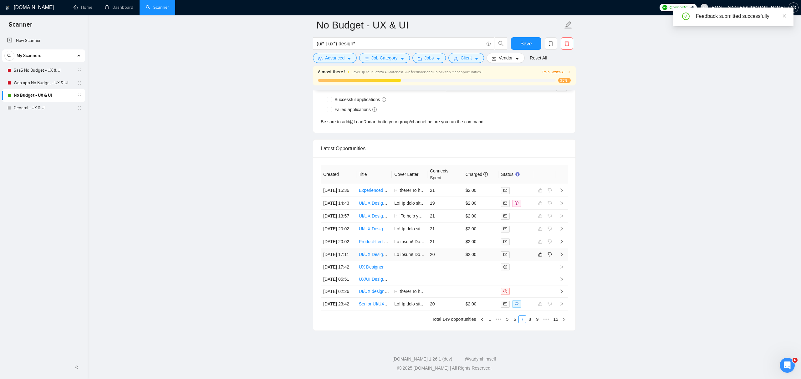
scroll to position [1933, 0]
click at [564, 248] on td at bounding box center [561, 254] width 13 height 13
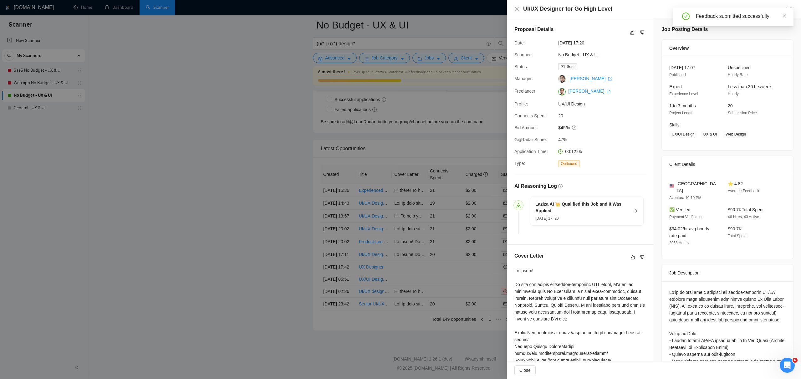
scroll to position [1927, 0]
click at [786, 15] on div "Feedback submitted successfully" at bounding box center [733, 17] width 120 height 19
click at [786, 15] on icon "close" at bounding box center [784, 16] width 4 height 4
click at [631, 260] on icon "like" at bounding box center [633, 257] width 4 height 5
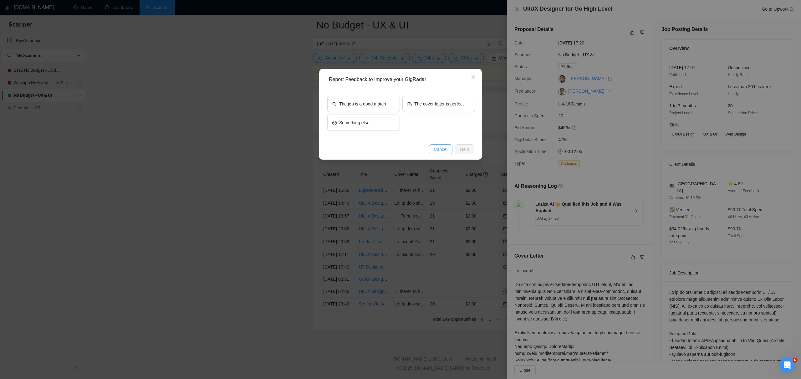
click at [447, 151] on button "Cancel" at bounding box center [441, 149] width 24 height 10
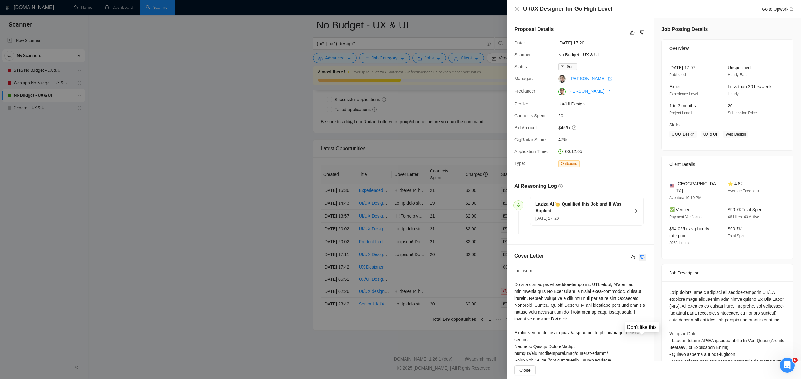
click at [643, 260] on icon "dislike" at bounding box center [642, 257] width 4 height 5
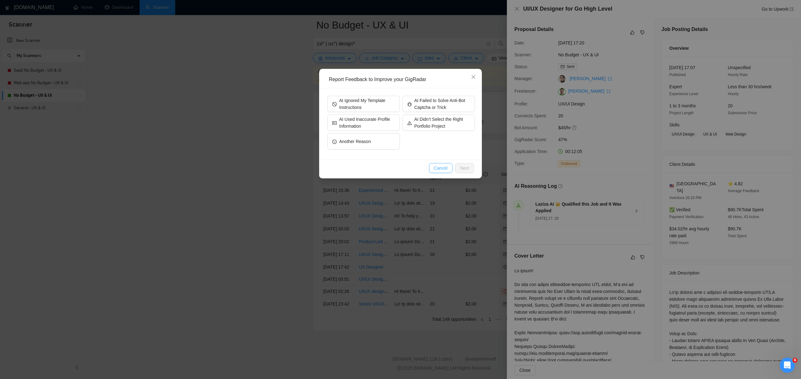
click at [435, 169] on span "Cancel" at bounding box center [441, 168] width 14 height 7
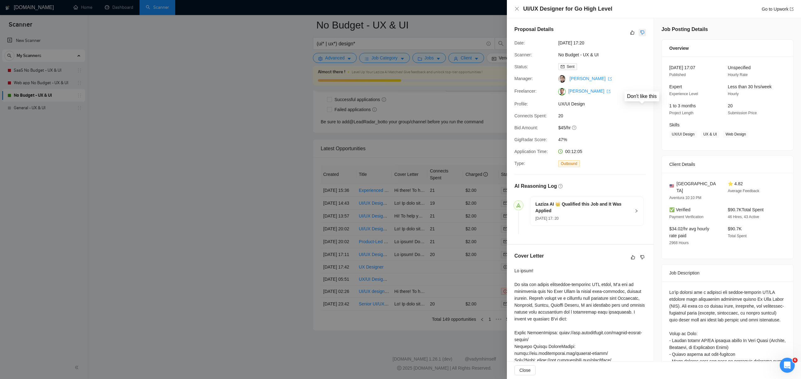
click at [645, 33] on button "button" at bounding box center [642, 33] width 8 height 8
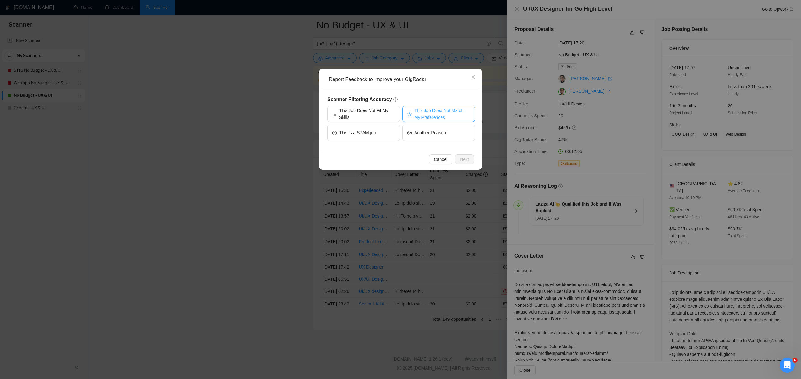
click at [412, 117] on button "This Job Does Not Match My Preferences" at bounding box center [438, 114] width 73 height 16
click at [463, 157] on span "Next" at bounding box center [464, 159] width 9 height 7
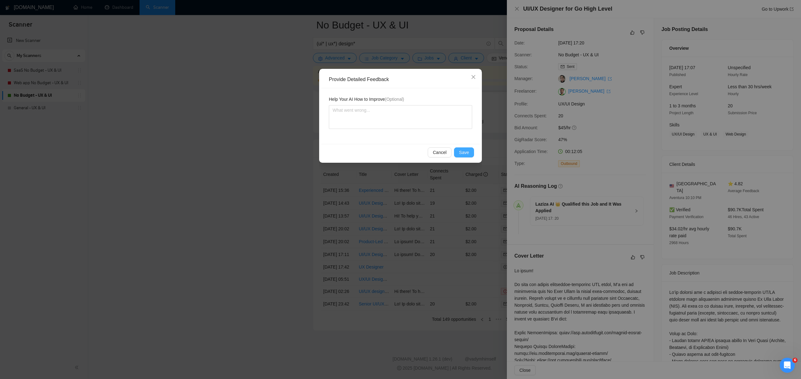
click at [463, 150] on span "Save" at bounding box center [464, 152] width 10 height 7
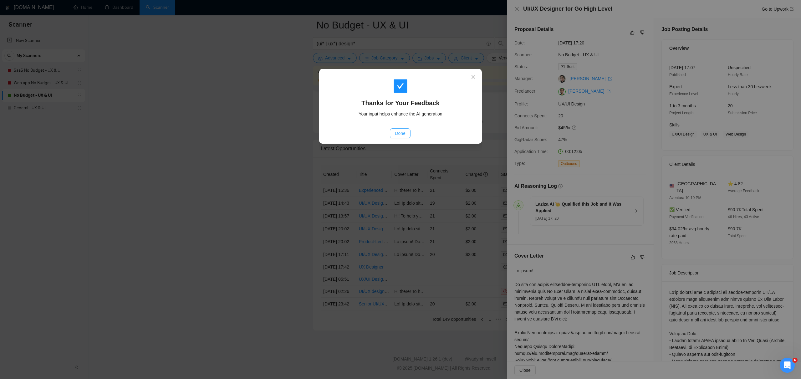
click at [398, 130] on span "Done" at bounding box center [400, 133] width 10 height 7
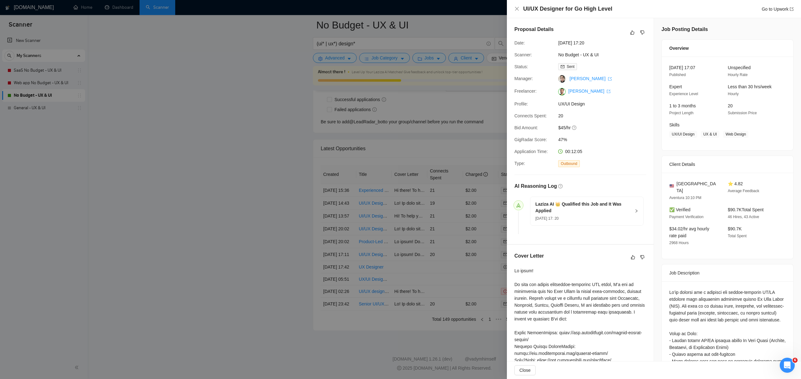
click at [423, 153] on div at bounding box center [400, 189] width 801 height 379
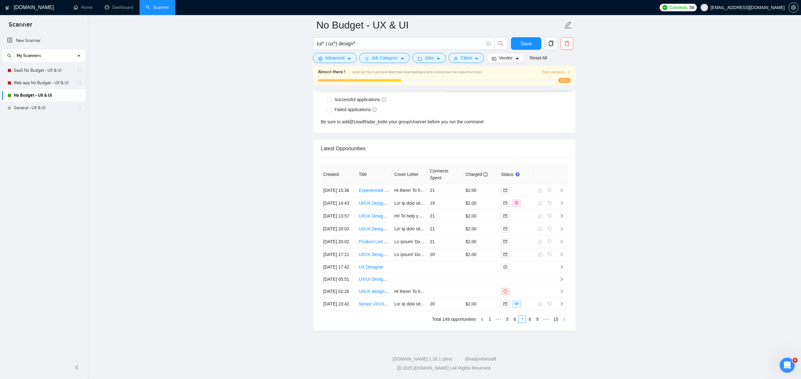
click at [564, 321] on icon "right" at bounding box center [564, 319] width 2 height 3
click at [386, 239] on link "Figma UX/UI Designer Needed for E-Commerce Store Projects" at bounding box center [420, 241] width 122 height 5
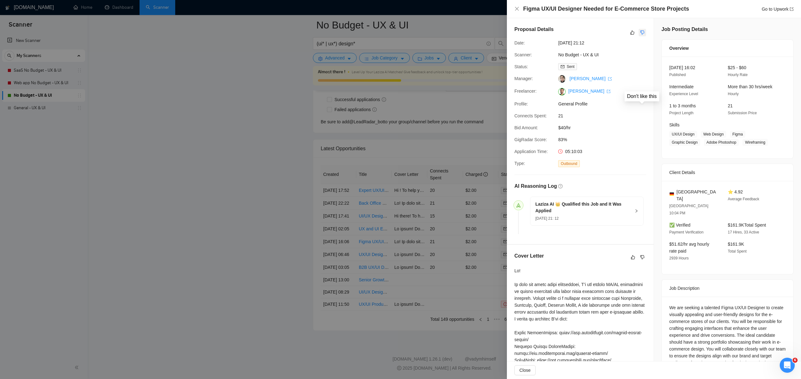
click at [642, 32] on icon "dislike" at bounding box center [642, 32] width 4 height 5
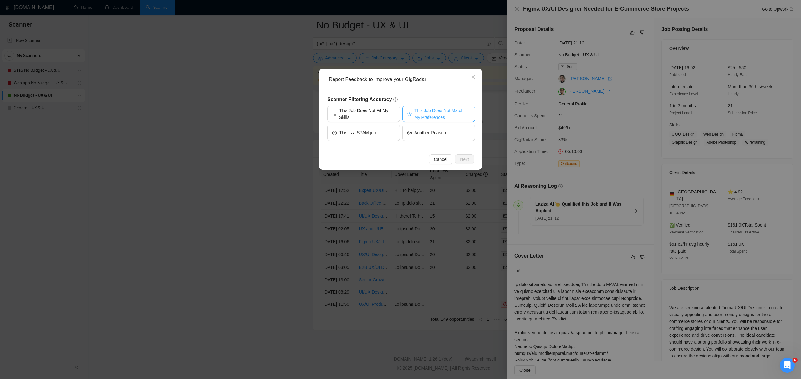
click at [429, 118] on span "This Job Does Not Match My Preferences" at bounding box center [442, 114] width 56 height 14
click at [468, 159] on span "Next" at bounding box center [464, 159] width 9 height 7
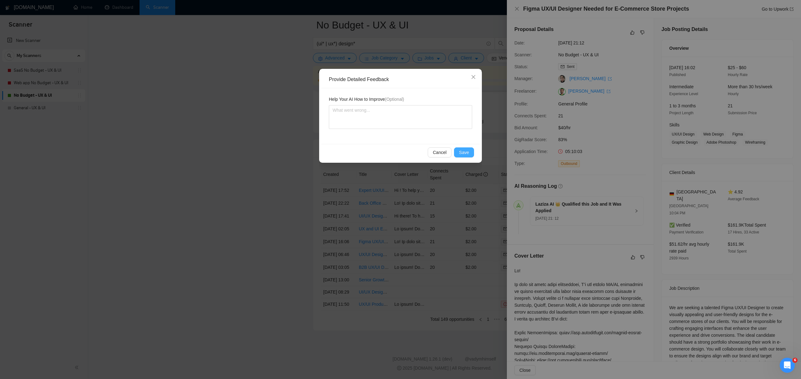
click at [464, 154] on span "Save" at bounding box center [464, 152] width 10 height 7
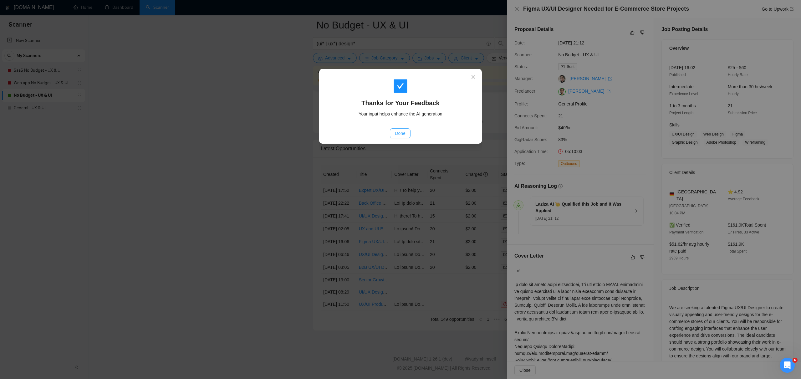
click at [399, 131] on span "Done" at bounding box center [400, 133] width 10 height 7
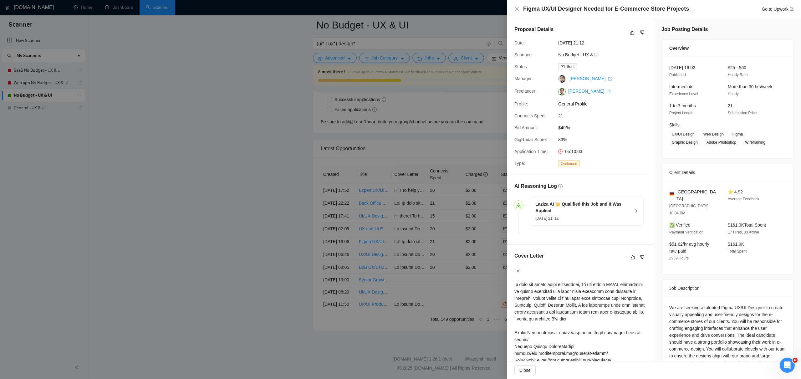
click at [475, 206] on div at bounding box center [400, 189] width 801 height 379
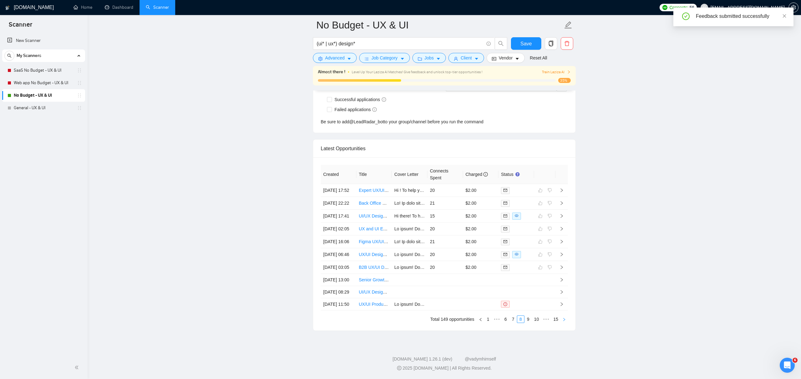
click at [567, 323] on button "button" at bounding box center [564, 319] width 8 height 8
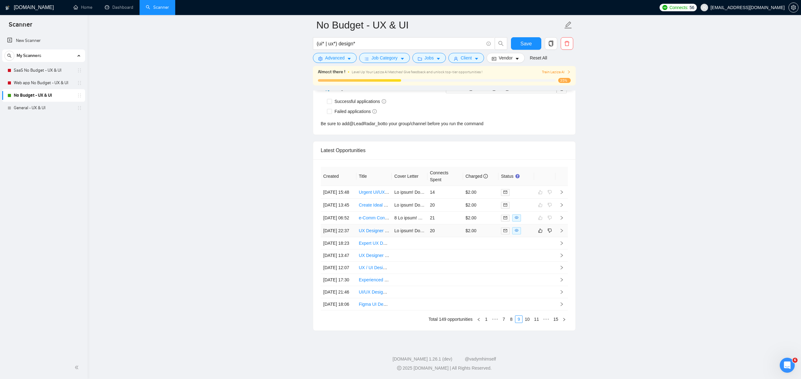
click at [562, 224] on td at bounding box center [561, 230] width 13 height 13
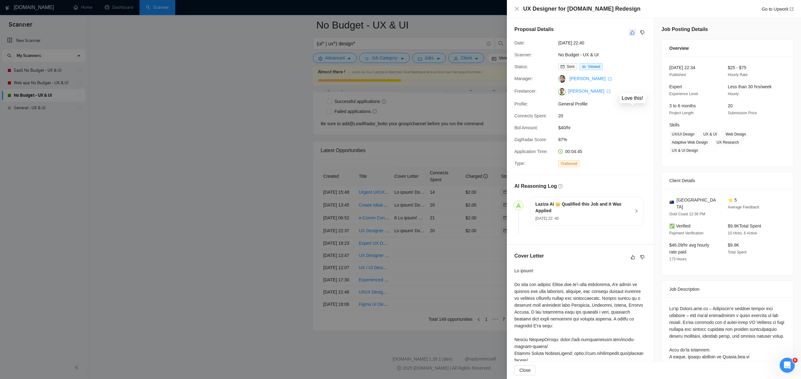
click at [635, 34] on button "button" at bounding box center [632, 33] width 8 height 8
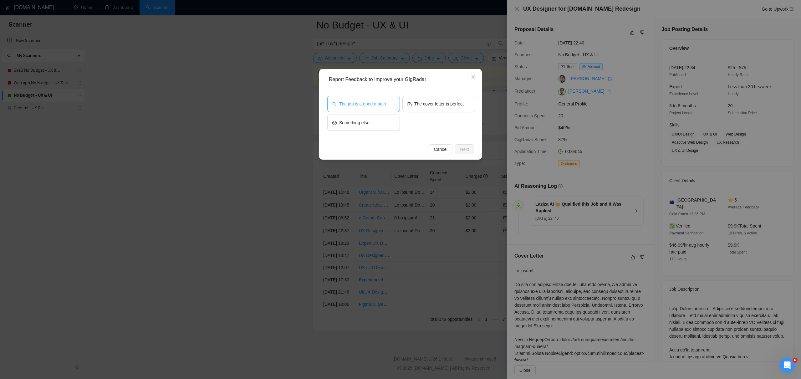
click at [381, 105] on span "The job is a good match" at bounding box center [362, 103] width 47 height 7
click at [458, 149] on button "Next" at bounding box center [464, 149] width 19 height 10
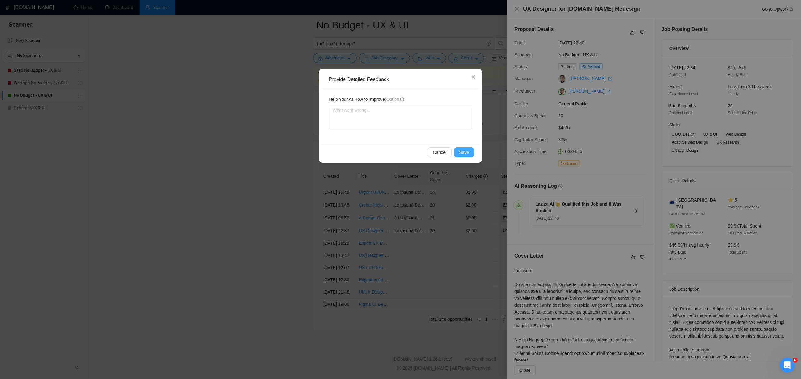
click at [462, 151] on span "Save" at bounding box center [464, 152] width 10 height 7
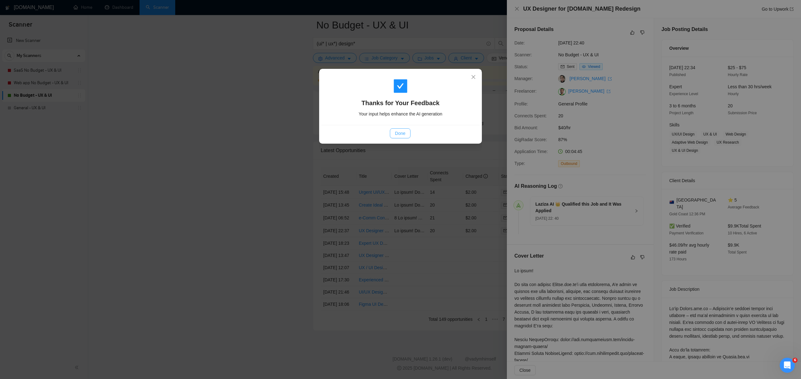
click at [397, 132] on span "Done" at bounding box center [400, 133] width 10 height 7
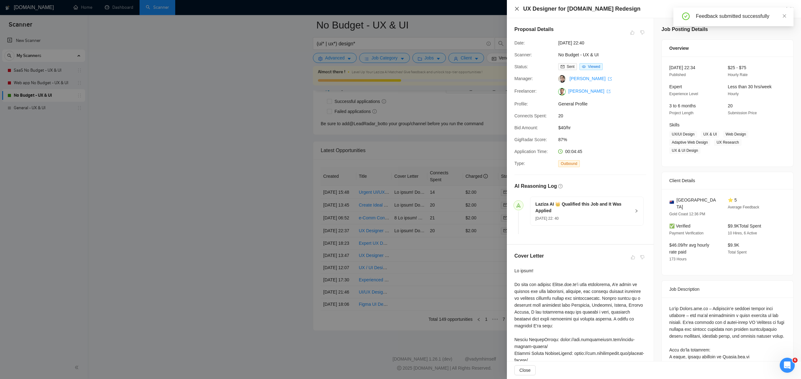
click at [519, 10] on icon "close" at bounding box center [516, 8] width 5 height 5
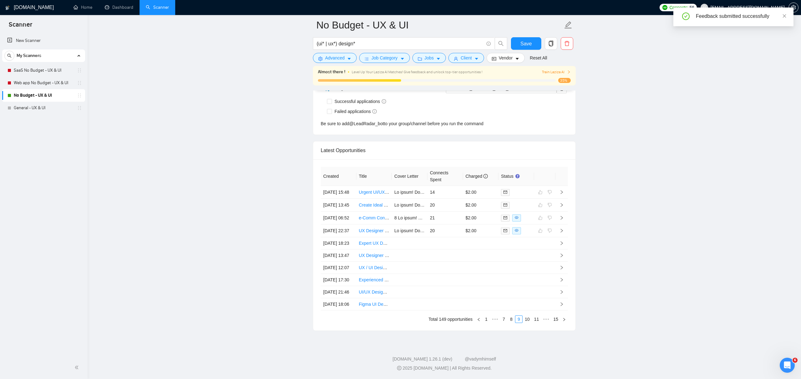
drag, startPoint x: 576, startPoint y: 66, endPoint x: 569, endPoint y: 69, distance: 7.4
click at [569, 69] on span at bounding box center [569, 72] width 4 height 6
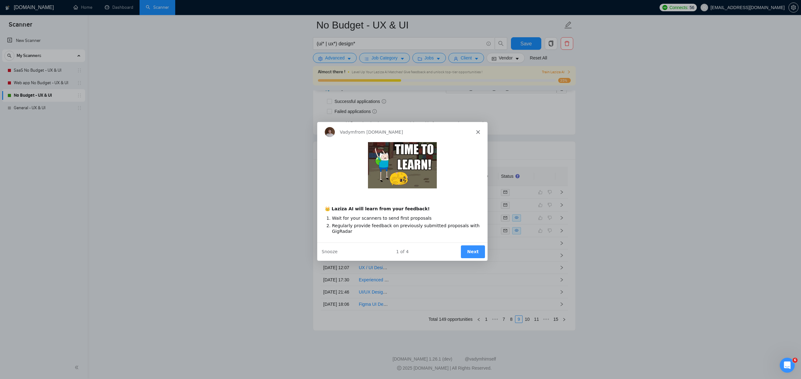
click at [479, 130] on icon "Close" at bounding box center [478, 132] width 4 height 4
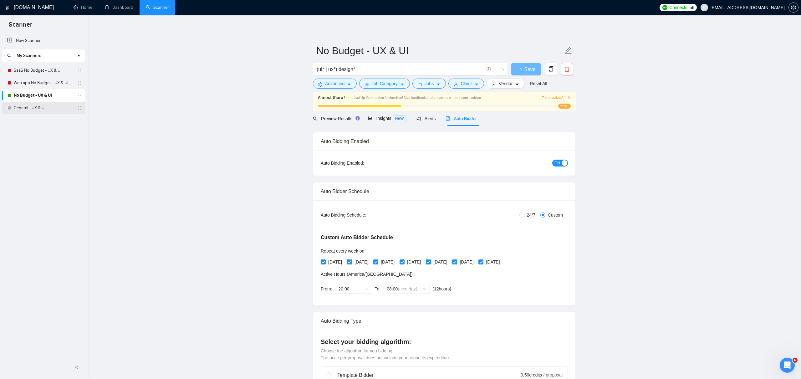
click at [35, 108] on link "General - UX & UI" at bounding box center [43, 108] width 59 height 13
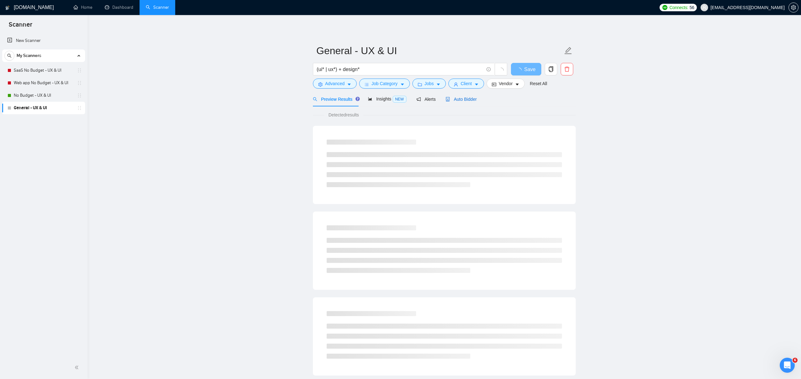
click at [466, 100] on span "Auto Bidder" at bounding box center [460, 99] width 31 height 5
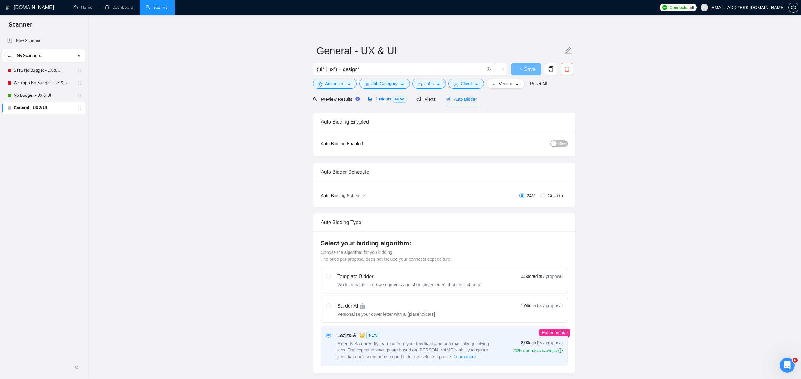
click at [383, 100] on span "Insights NEW" at bounding box center [387, 98] width 38 height 5
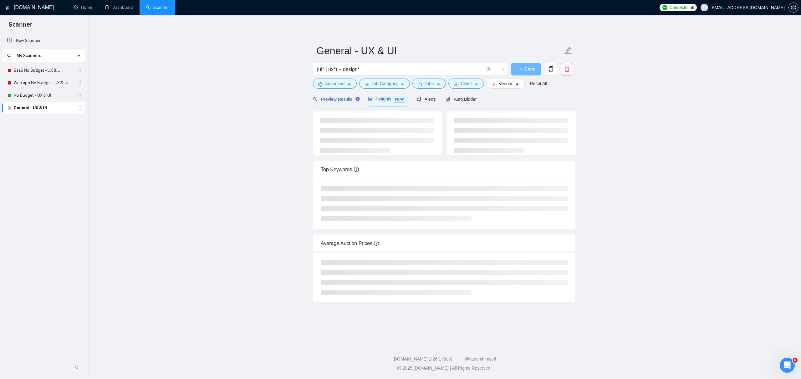
click at [319, 102] on div "Preview Results" at bounding box center [335, 99] width 45 height 7
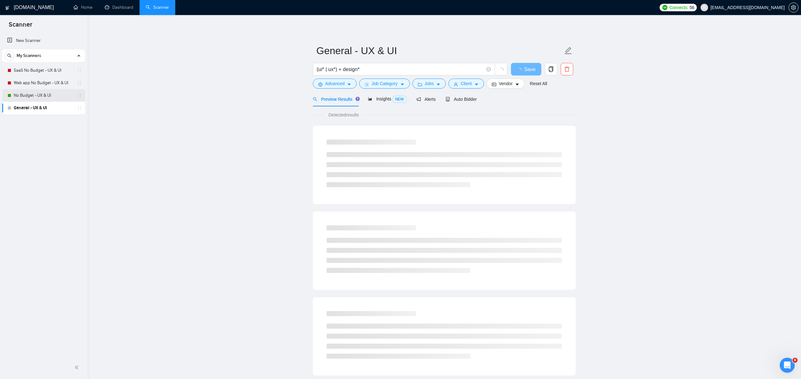
click at [36, 97] on link "No Budget - UX & UI" at bounding box center [43, 95] width 59 height 13
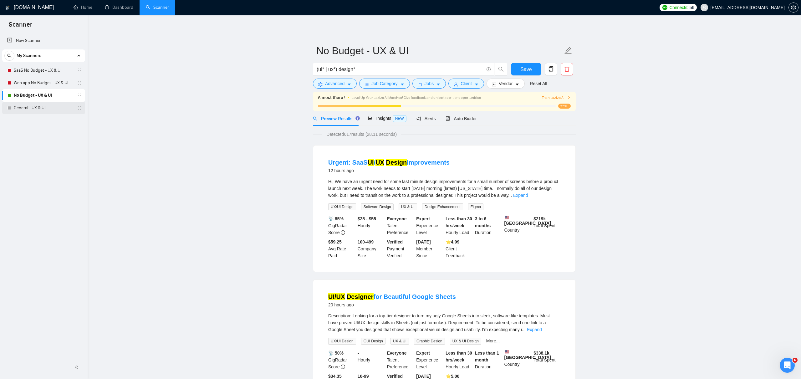
click at [55, 105] on link "General - UX & UI" at bounding box center [43, 108] width 59 height 13
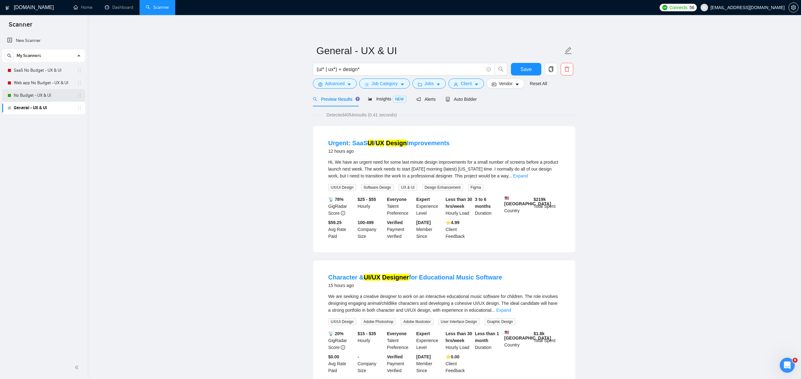
click at [28, 96] on link "No Budget - UX & UI" at bounding box center [43, 95] width 59 height 13
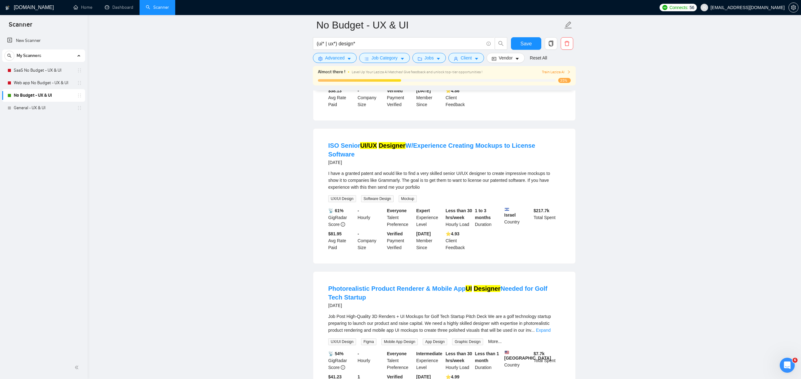
scroll to position [432, 0]
click at [50, 109] on link "General - UX & UI" at bounding box center [43, 108] width 59 height 13
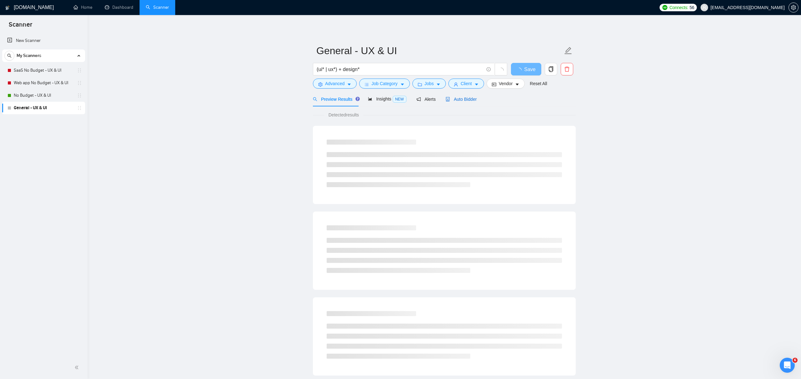
click at [459, 100] on span "Auto Bidder" at bounding box center [460, 99] width 31 height 5
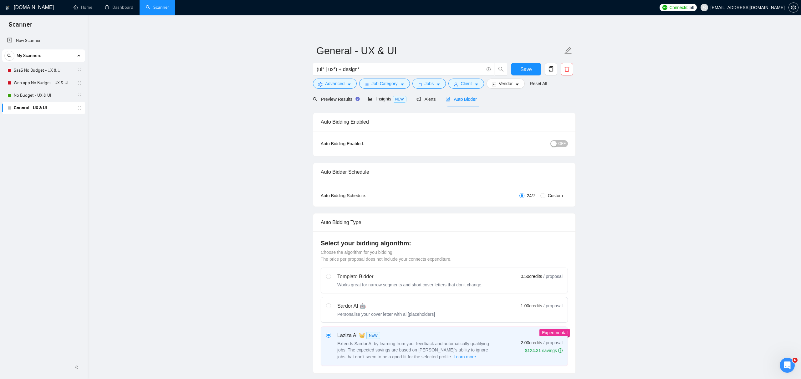
click at [551, 194] on span "Custom" at bounding box center [555, 195] width 20 height 7
click at [545, 194] on input "Custom" at bounding box center [542, 195] width 5 height 5
radio input "true"
radio input "false"
checkbox input "true"
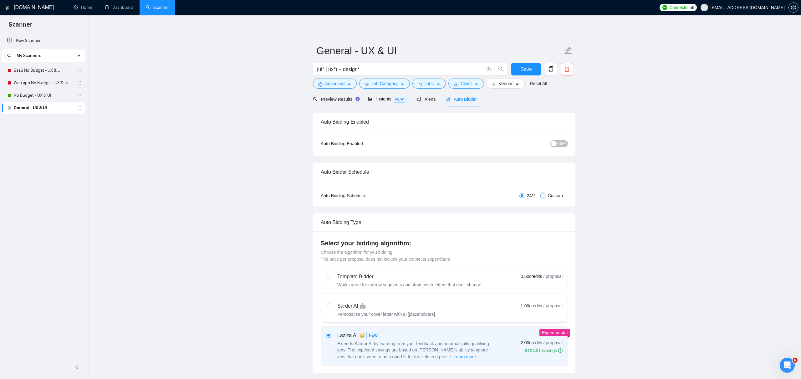
checkbox input "true"
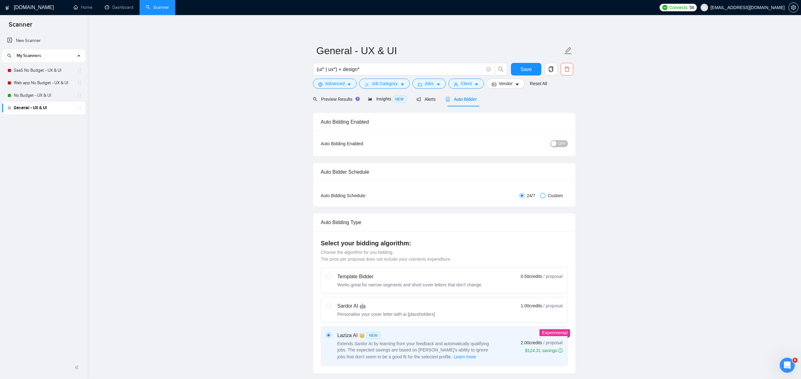
checkbox input "true"
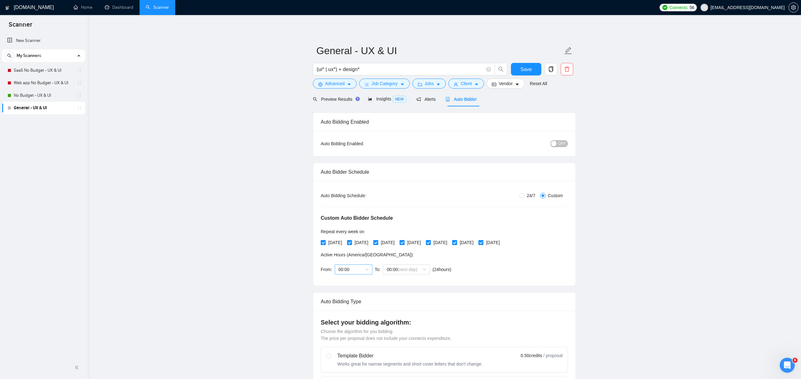
click at [364, 268] on span "00:00" at bounding box center [353, 269] width 30 height 9
drag, startPoint x: 357, startPoint y: 320, endPoint x: 360, endPoint y: 319, distance: 3.5
click at [357, 321] on div "20:00" at bounding box center [353, 321] width 30 height 7
click at [410, 267] on span "(next day)" at bounding box center [407, 269] width 19 height 5
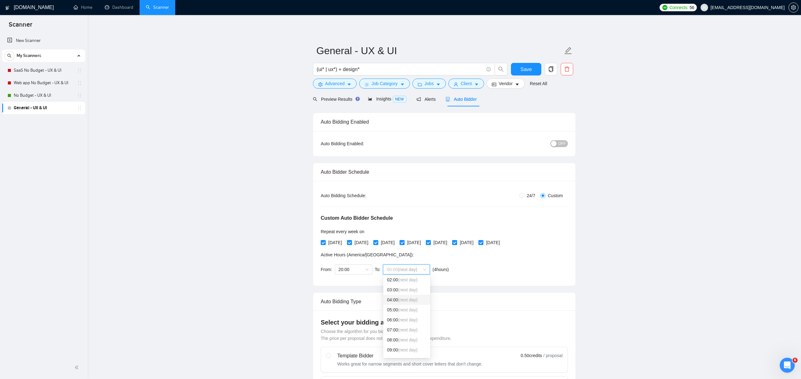
scroll to position [21, 0]
click at [413, 312] on span "(next day)" at bounding box center [407, 310] width 19 height 5
click at [557, 144] on button "OFF" at bounding box center [559, 143] width 18 height 7
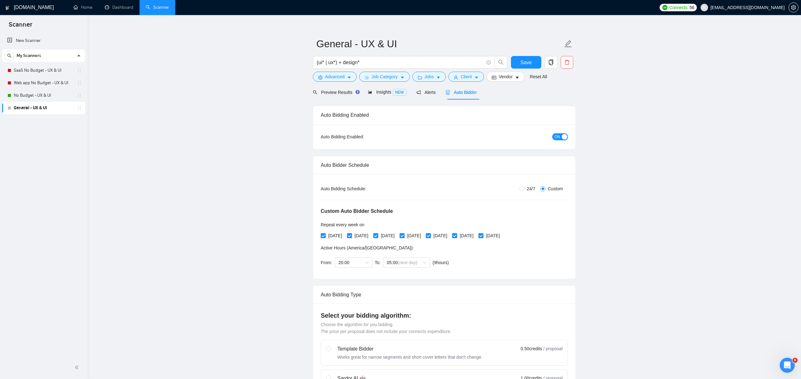
scroll to position [0, 0]
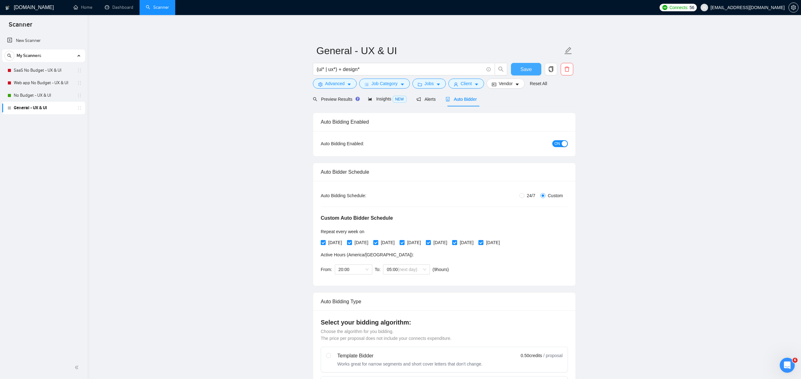
click at [522, 67] on span "Save" at bounding box center [525, 69] width 11 height 8
